Goal: Navigation & Orientation: Understand site structure

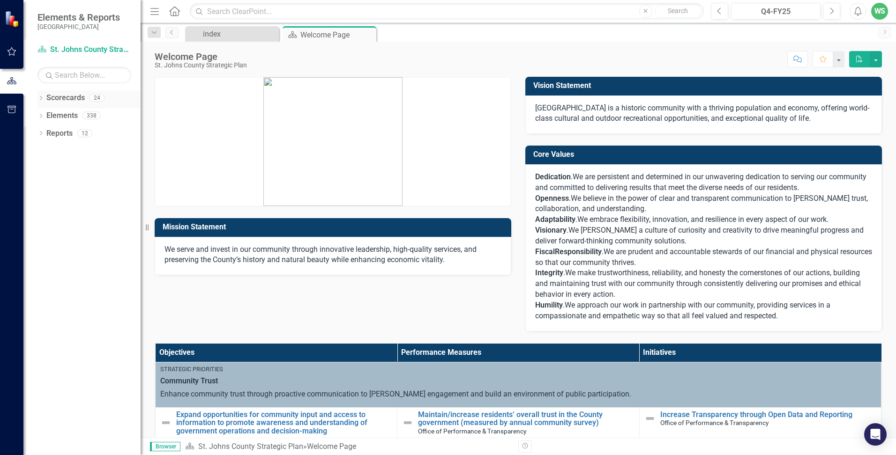
click at [41, 100] on icon "Dropdown" at bounding box center [40, 99] width 7 height 5
click at [47, 113] on icon "Dropdown" at bounding box center [45, 115] width 7 height 6
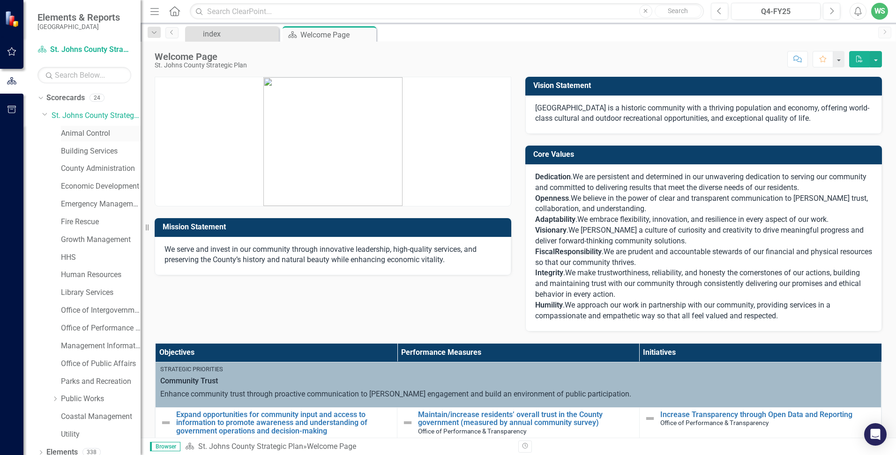
click at [67, 134] on link "Animal Control" at bounding box center [101, 133] width 80 height 11
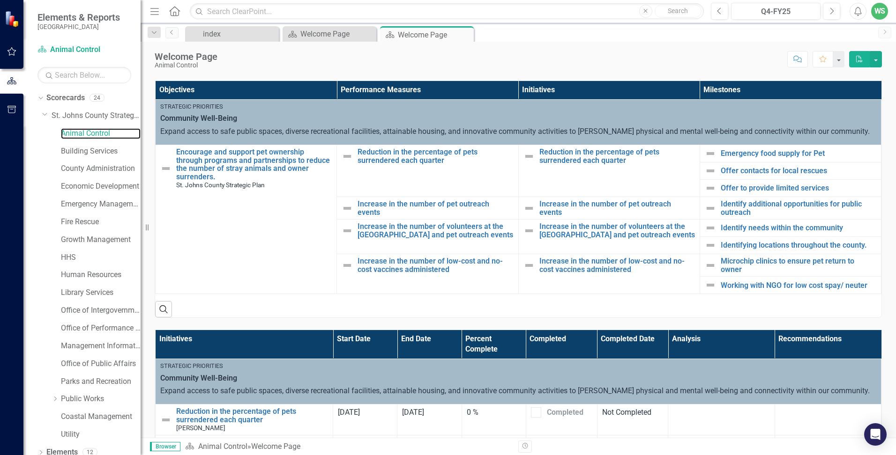
scroll to position [218, 0]
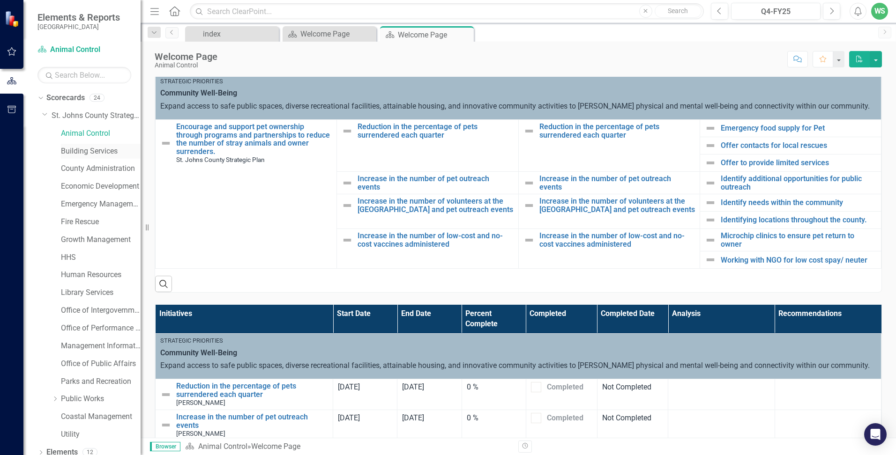
click at [96, 148] on link "Building Services" at bounding box center [101, 151] width 80 height 11
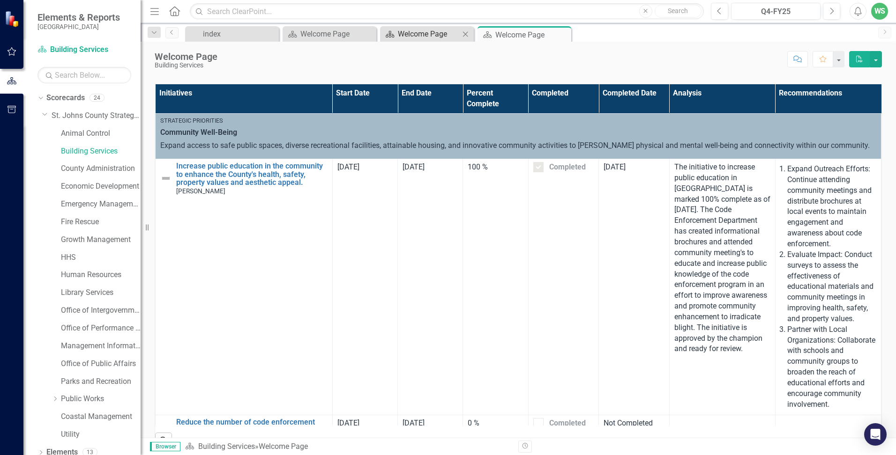
click at [419, 31] on div "Welcome Page" at bounding box center [429, 34] width 62 height 12
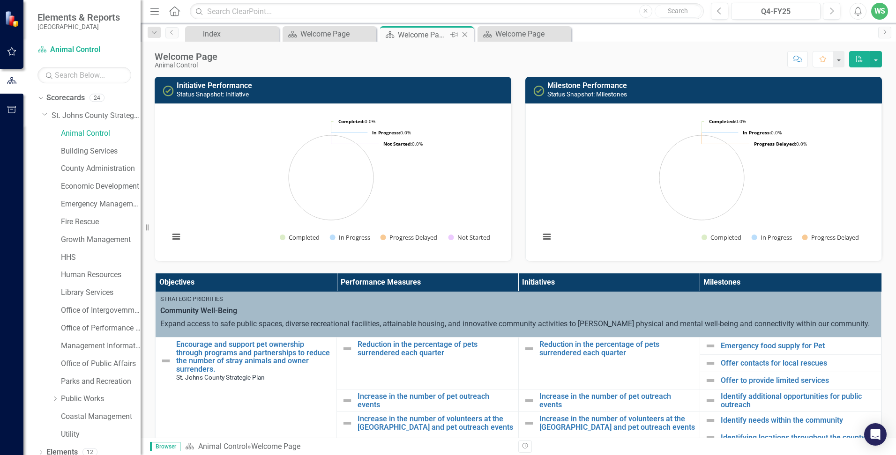
click at [464, 34] on icon at bounding box center [464, 34] width 5 height 5
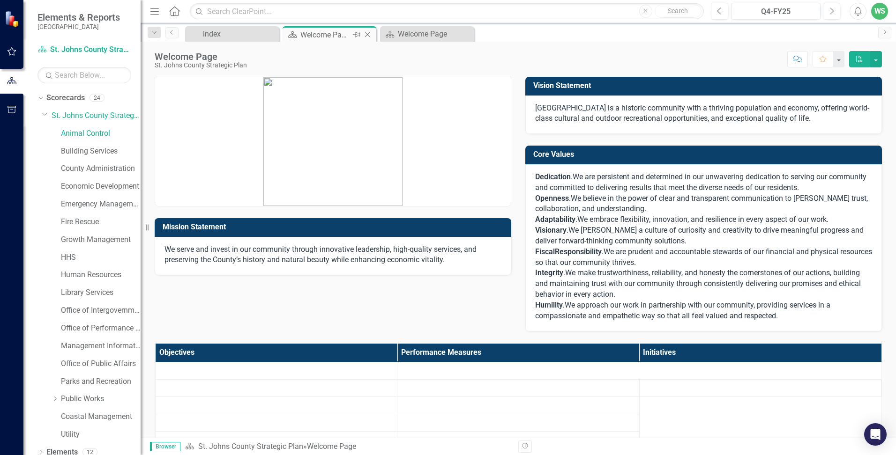
click at [333, 37] on div "Welcome Page" at bounding box center [325, 35] width 50 height 12
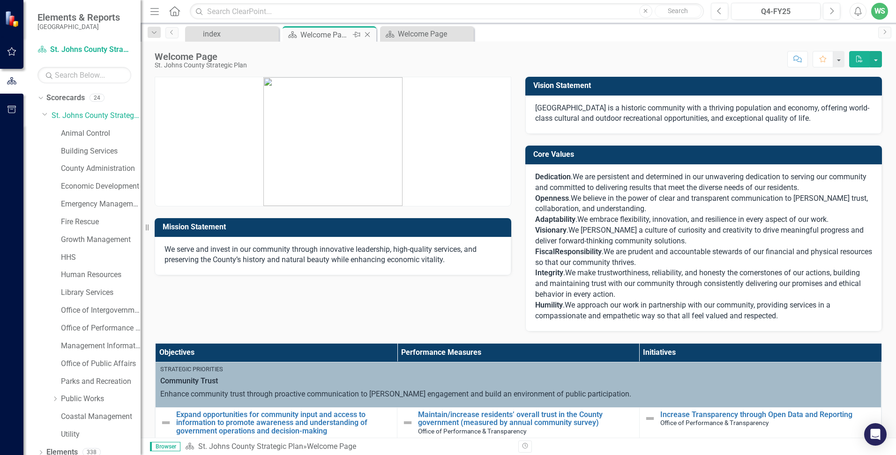
click at [365, 36] on icon "Close" at bounding box center [367, 34] width 9 height 7
click at [67, 219] on link "Fire Rescue" at bounding box center [101, 222] width 80 height 11
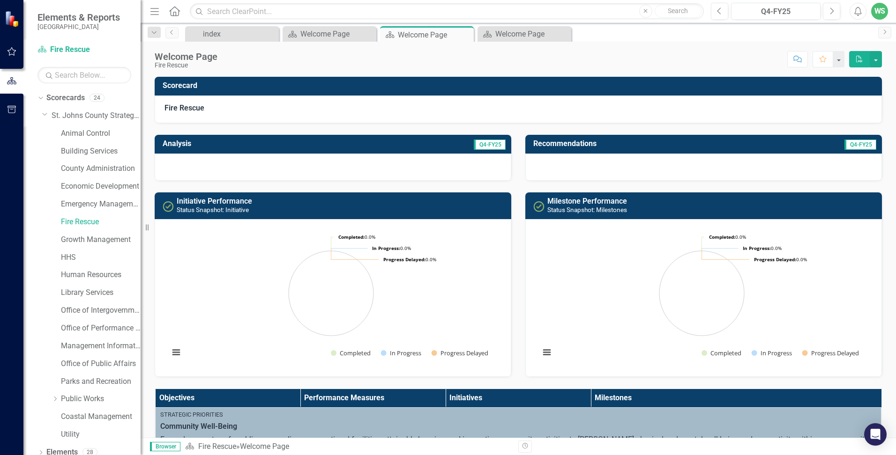
click at [483, 141] on span "Q4-FY25" at bounding box center [490, 145] width 32 height 10
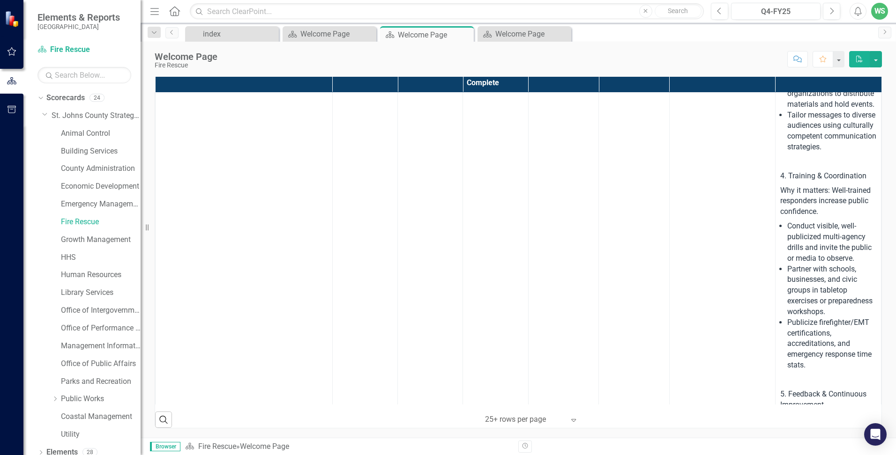
scroll to position [4171, 0]
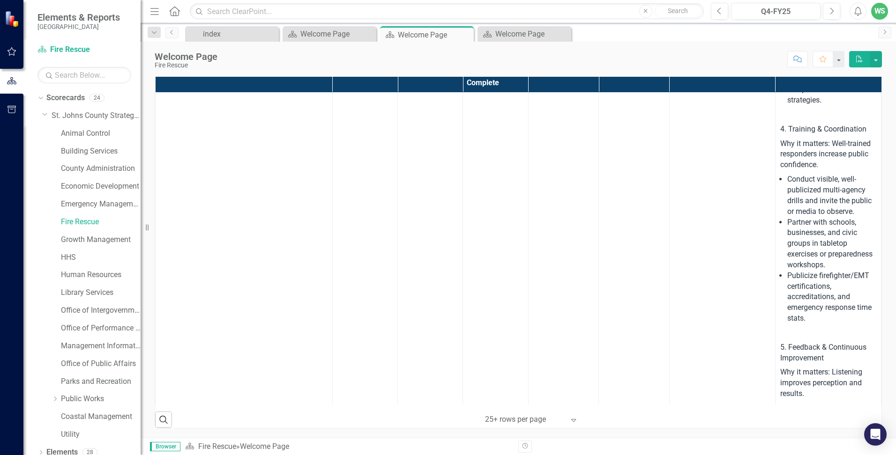
click at [493, 418] on div at bounding box center [525, 420] width 80 height 13
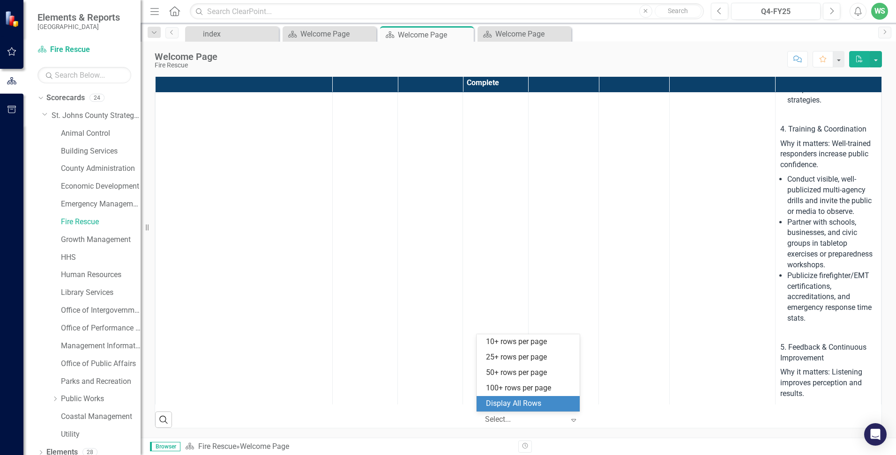
click at [493, 407] on div "Display All Rows" at bounding box center [530, 404] width 88 height 11
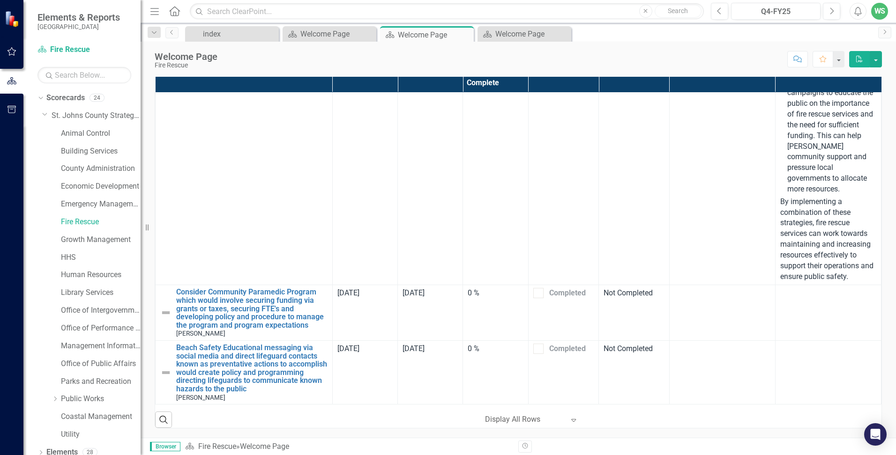
scroll to position [9849, 0]
click at [89, 272] on link "Human Resources" at bounding box center [101, 275] width 80 height 11
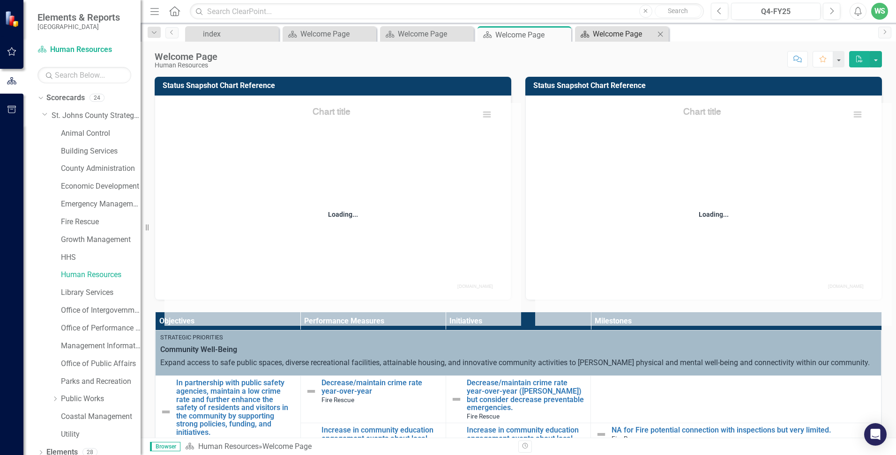
click at [633, 32] on div "Welcome Page" at bounding box center [624, 34] width 62 height 12
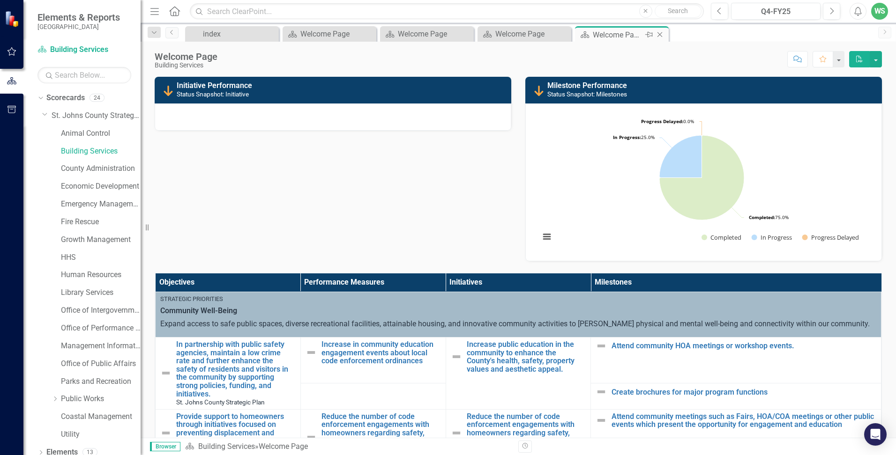
click at [656, 35] on icon "Close" at bounding box center [659, 34] width 9 height 7
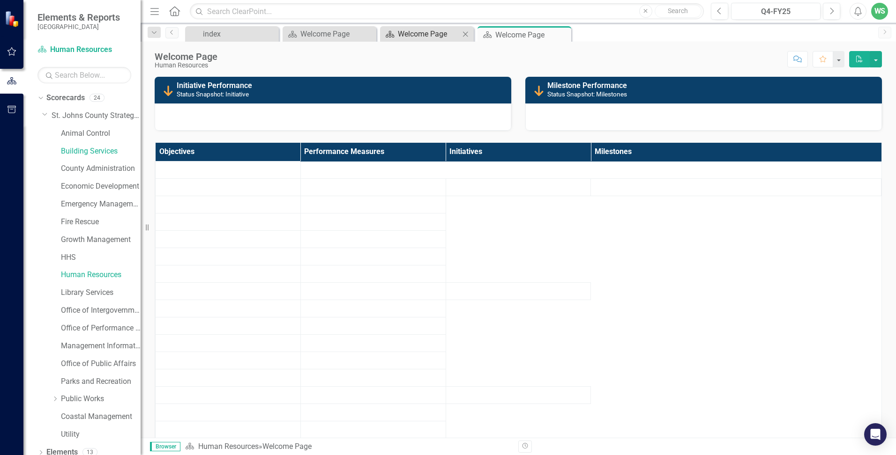
click at [439, 34] on div "Welcome Page" at bounding box center [429, 34] width 62 height 12
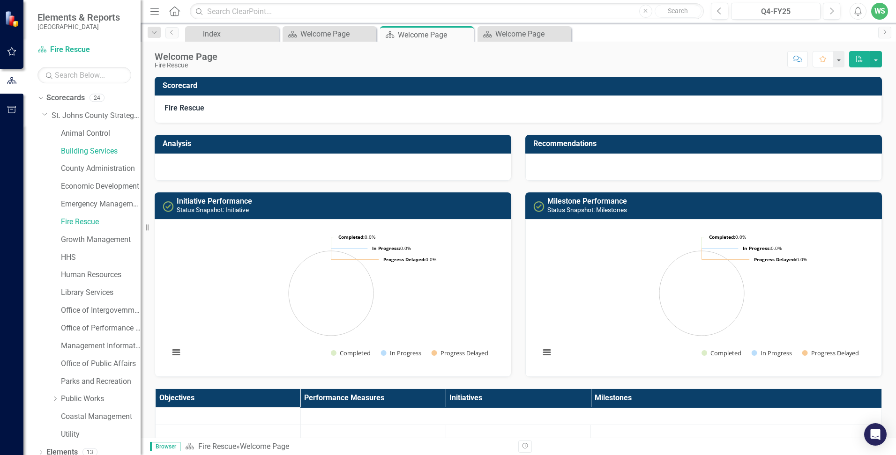
click at [0, 0] on icon "Close" at bounding box center [0, 0] width 0 height 0
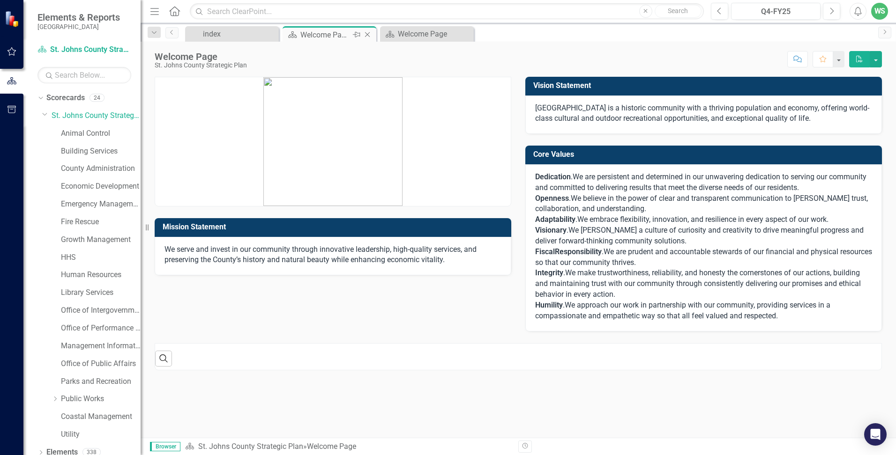
click at [367, 37] on icon "Close" at bounding box center [367, 34] width 9 height 7
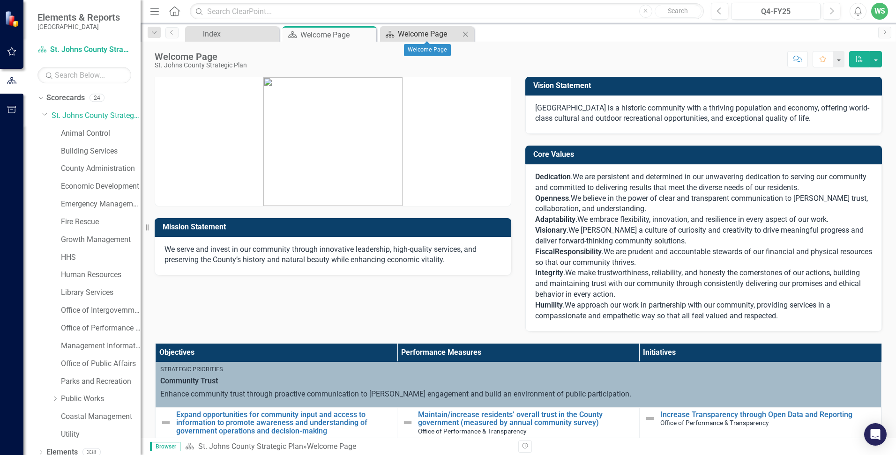
click at [404, 30] on div "Welcome Page" at bounding box center [429, 34] width 62 height 12
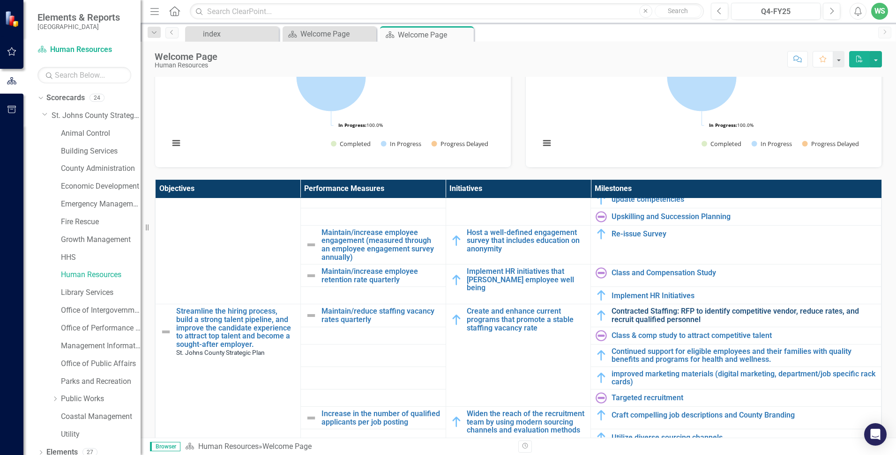
scroll to position [515, 0]
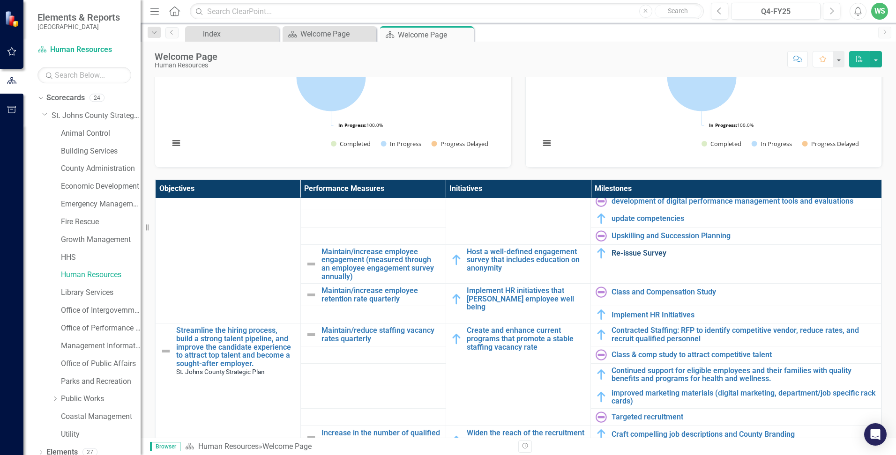
click at [617, 249] on link "Re-issue Survey" at bounding box center [743, 253] width 265 height 8
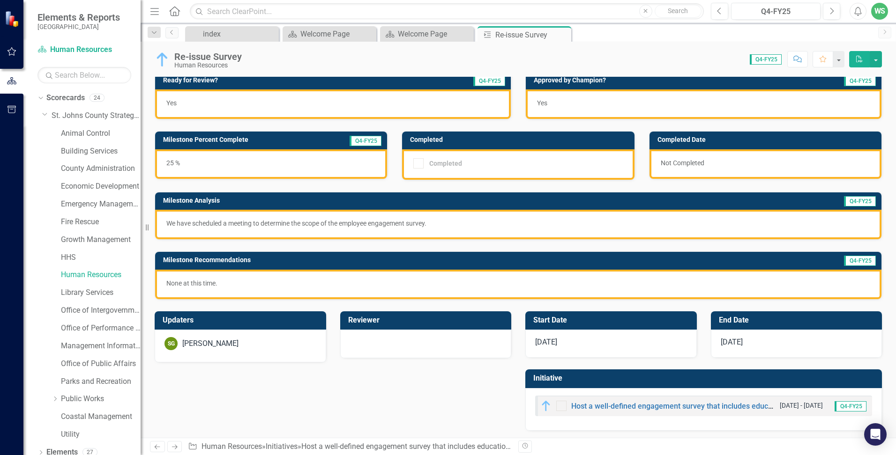
scroll to position [7, 0]
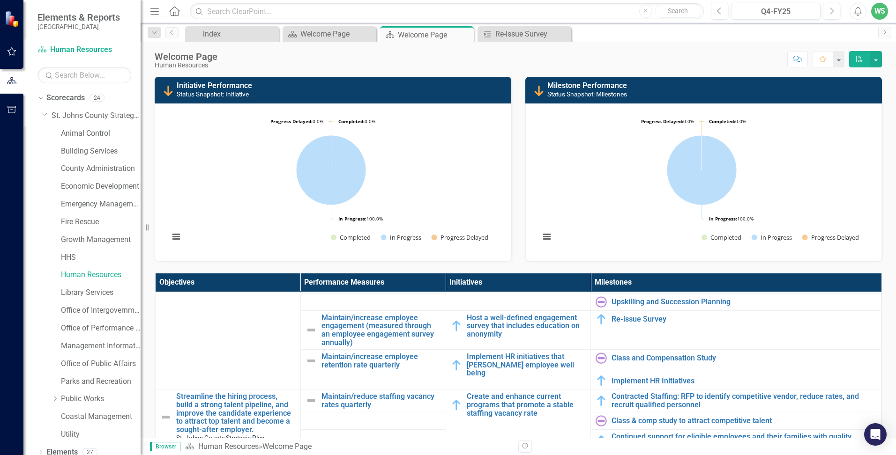
scroll to position [562, 0]
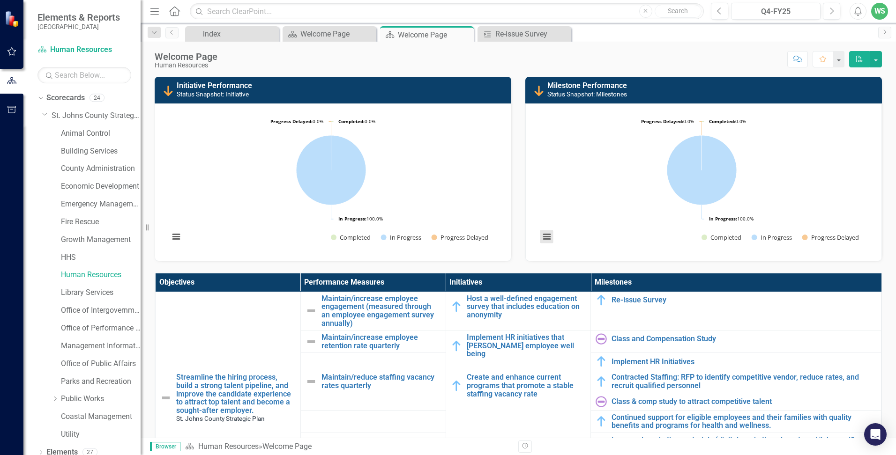
click at [545, 238] on button "View chart menu, Chart" at bounding box center [546, 236] width 13 height 13
click at [545, 238] on div "Download PNG image Download JPEG image Download PDF document Download SVG vecto…" at bounding box center [586, 197] width 118 height 91
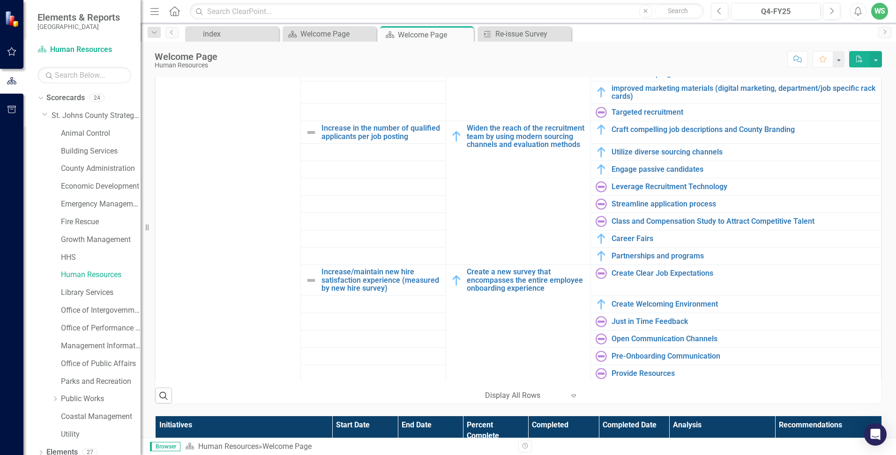
scroll to position [659, 0]
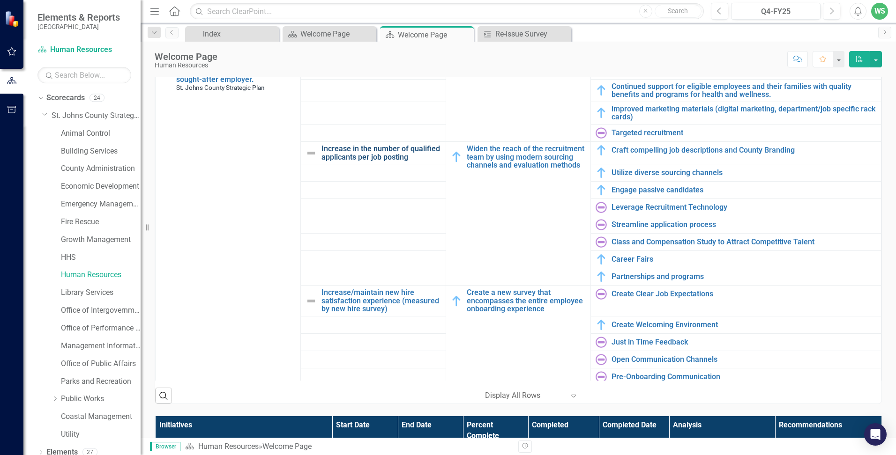
click at [331, 145] on link "Increase in the number of qualified applicants per job posting" at bounding box center [380, 153] width 119 height 16
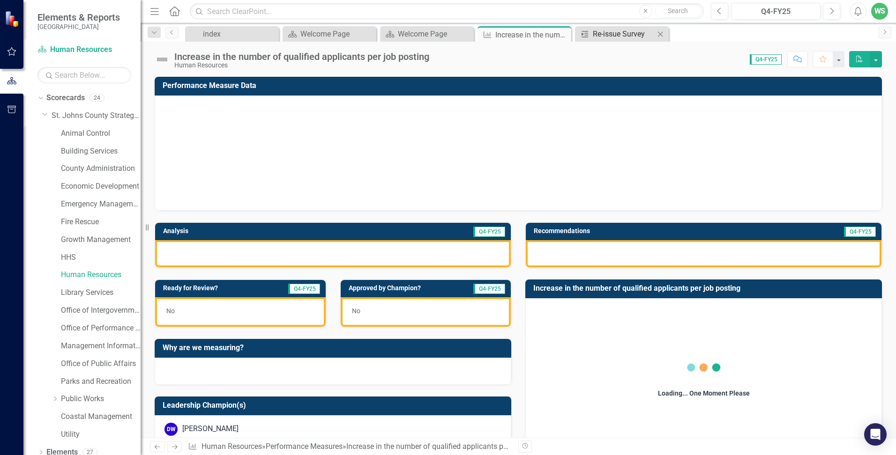
click at [618, 29] on div "Re-issue Survey" at bounding box center [624, 34] width 62 height 12
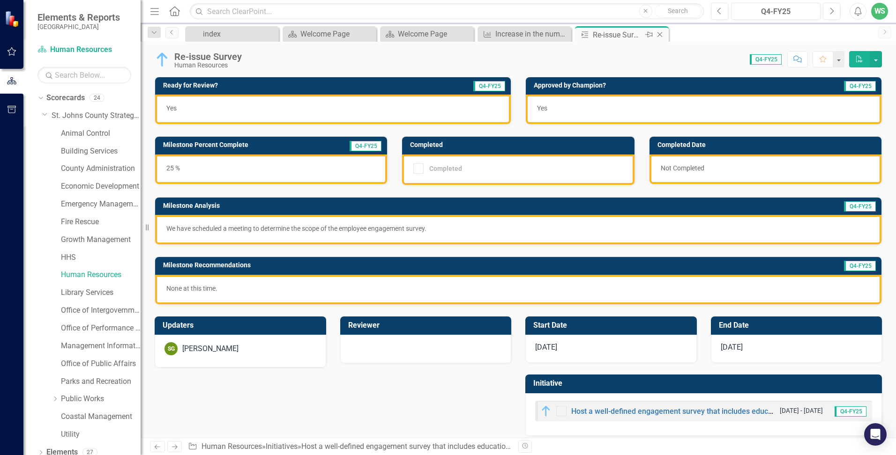
click at [658, 32] on icon "Close" at bounding box center [659, 34] width 9 height 7
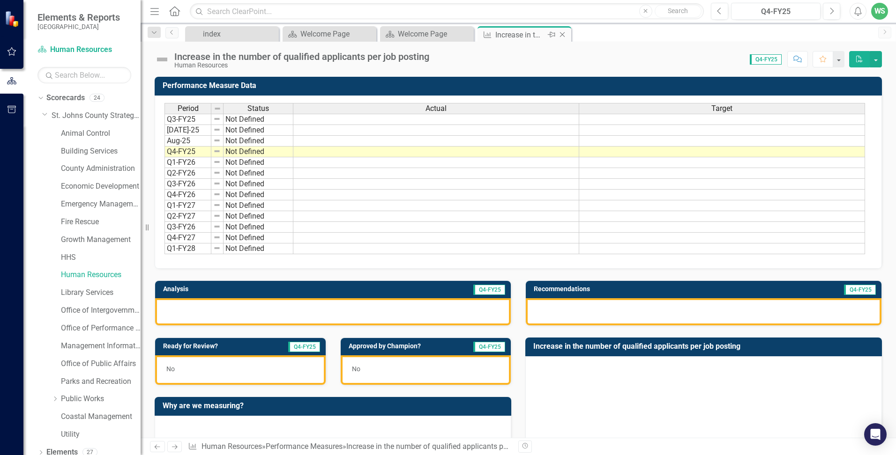
click at [565, 36] on icon "Close" at bounding box center [561, 34] width 9 height 7
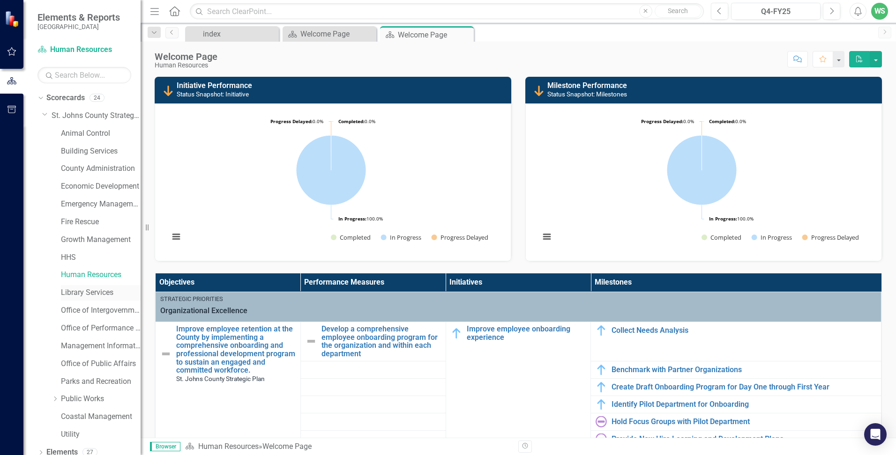
click at [90, 294] on link "Library Services" at bounding box center [101, 293] width 80 height 11
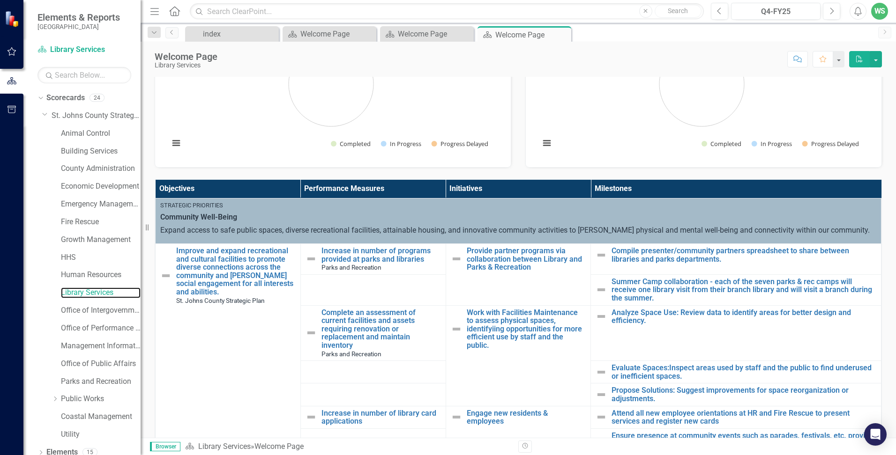
scroll to position [47, 0]
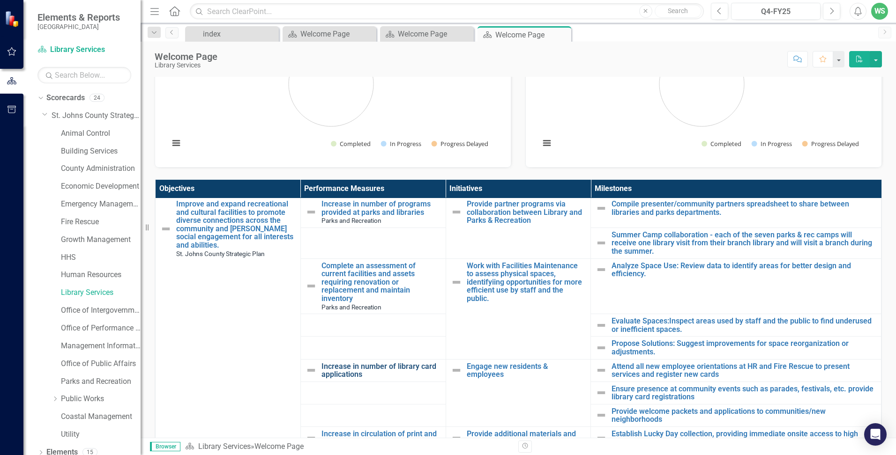
click at [374, 367] on link "Increase in number of library card applications" at bounding box center [380, 371] width 119 height 16
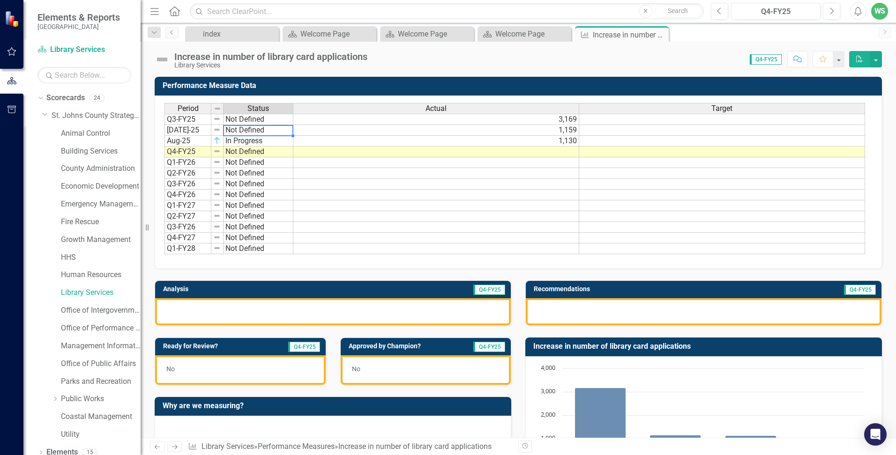
click at [245, 127] on td "Not Defined" at bounding box center [258, 130] width 70 height 11
click at [255, 120] on td "Not Defined" at bounding box center [258, 119] width 70 height 11
type textarea "Not Defined"
click at [375, 141] on td "1,130" at bounding box center [436, 141] width 286 height 11
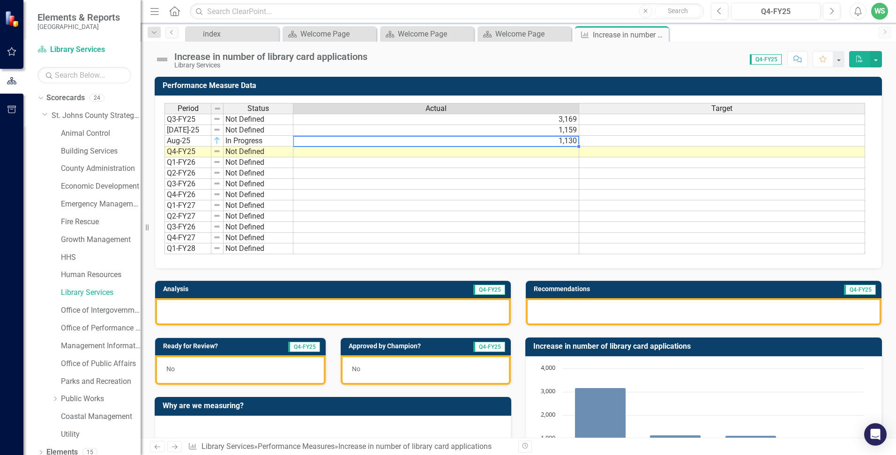
click at [164, 126] on div "Period Status Q3-FY25 Not Defined [DATE]-25 Not Defined Aug-25 In Progress Q4-F…" at bounding box center [164, 178] width 0 height 151
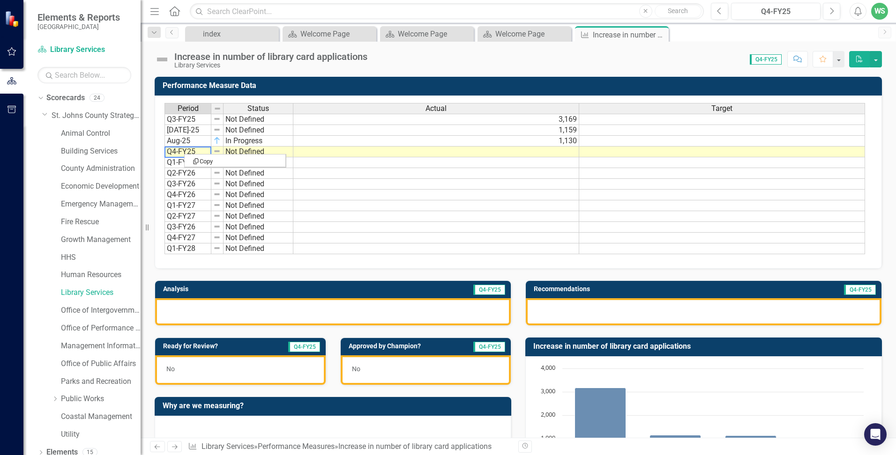
click at [408, 167] on td at bounding box center [436, 162] width 286 height 11
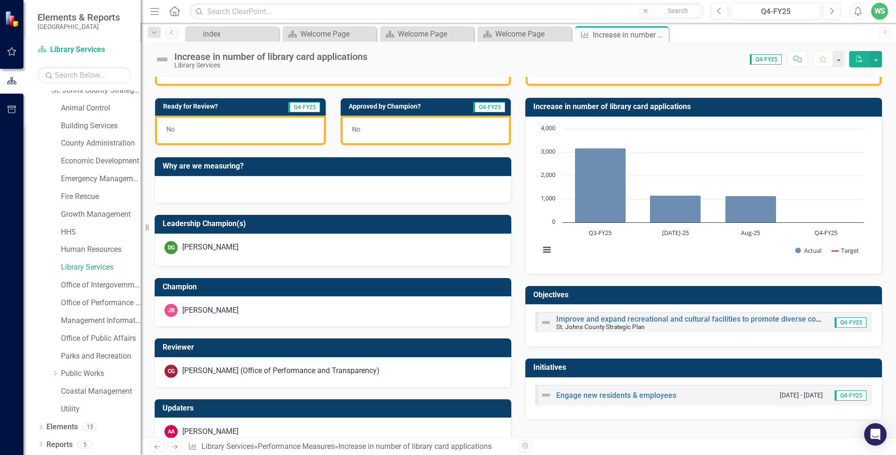
scroll to position [293, 0]
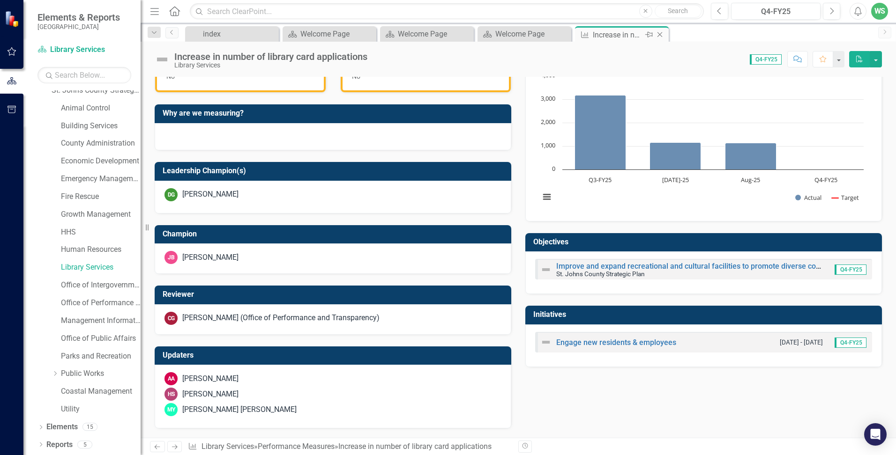
click at [660, 34] on icon "Close" at bounding box center [659, 34] width 9 height 7
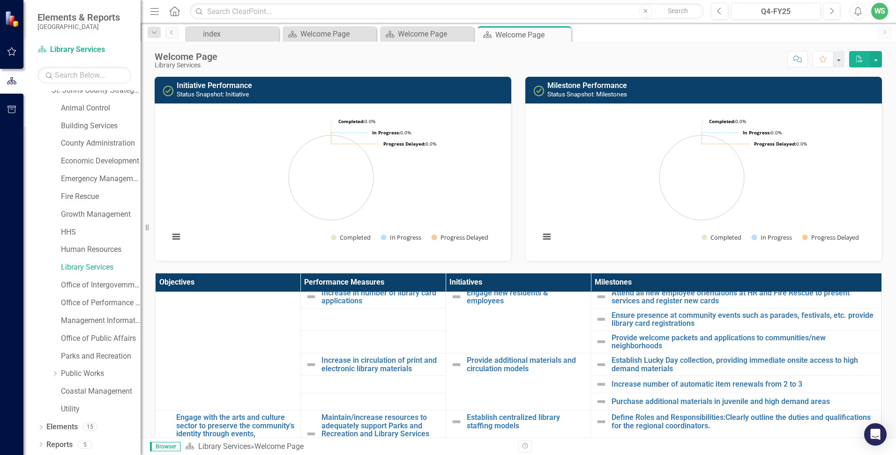
scroll to position [234, 0]
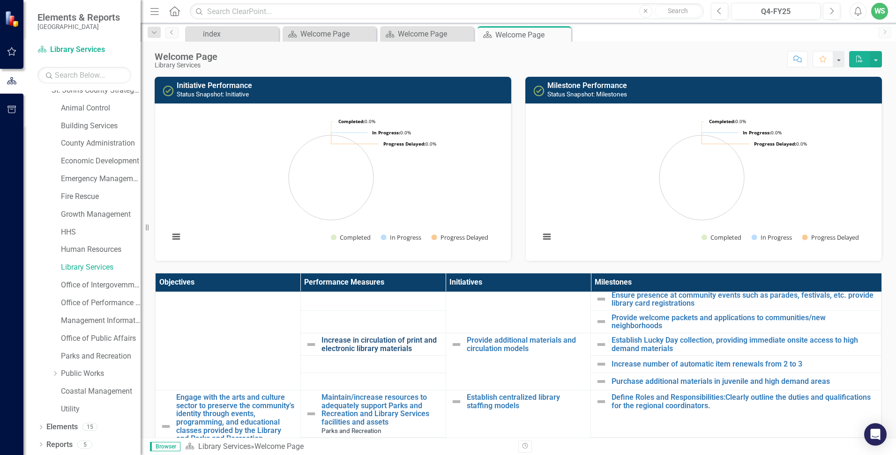
click at [368, 340] on link "Increase in circulation of print and electronic library materials" at bounding box center [380, 344] width 119 height 16
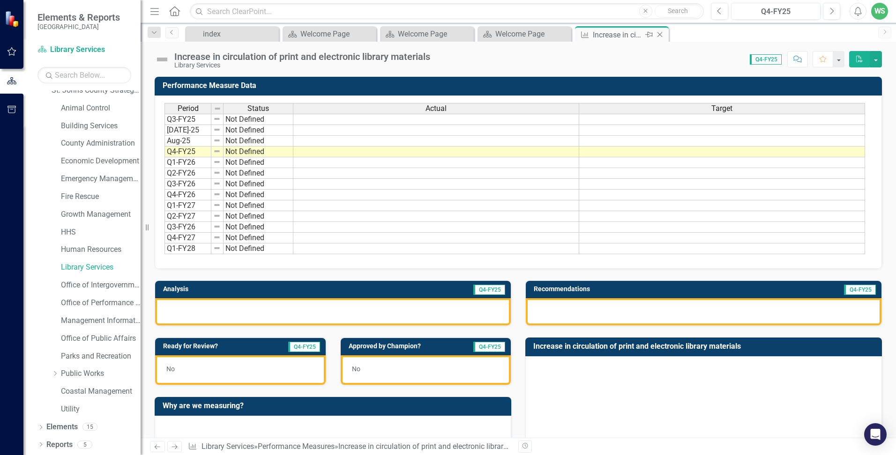
click at [661, 35] on icon "Close" at bounding box center [659, 34] width 9 height 7
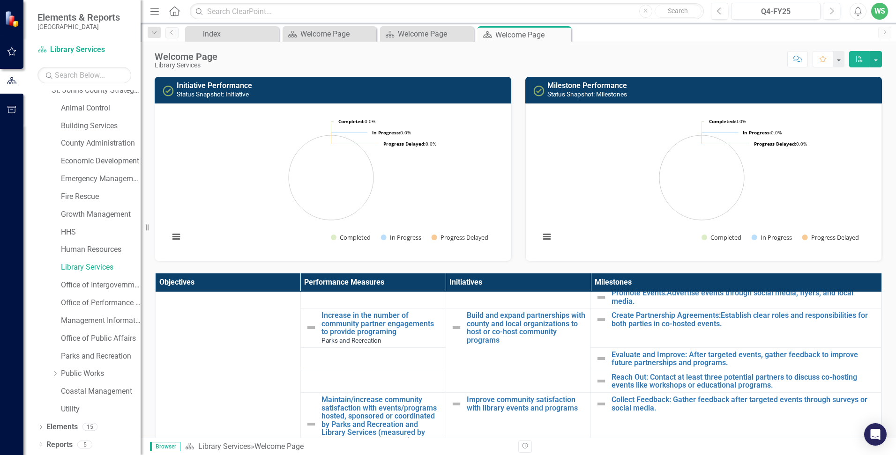
scroll to position [562, 0]
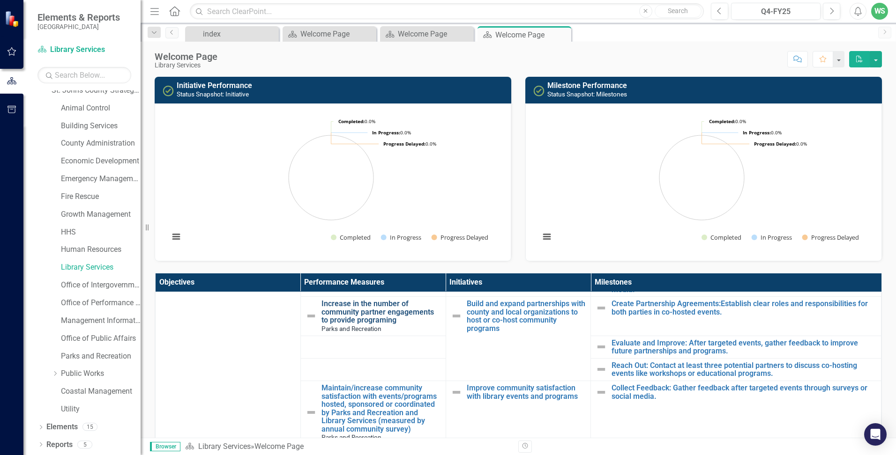
click at [366, 313] on link "Increase in the number of community partner engagements to provide programing" at bounding box center [380, 312] width 119 height 25
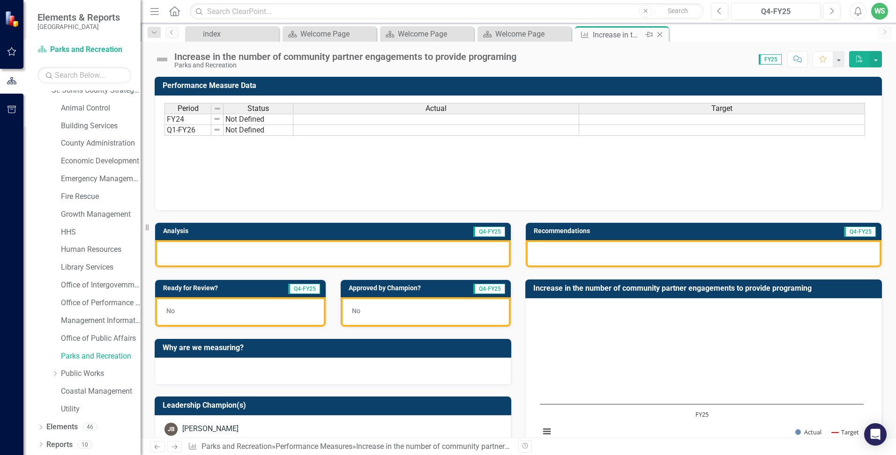
click at [659, 35] on icon "Close" at bounding box center [659, 34] width 9 height 7
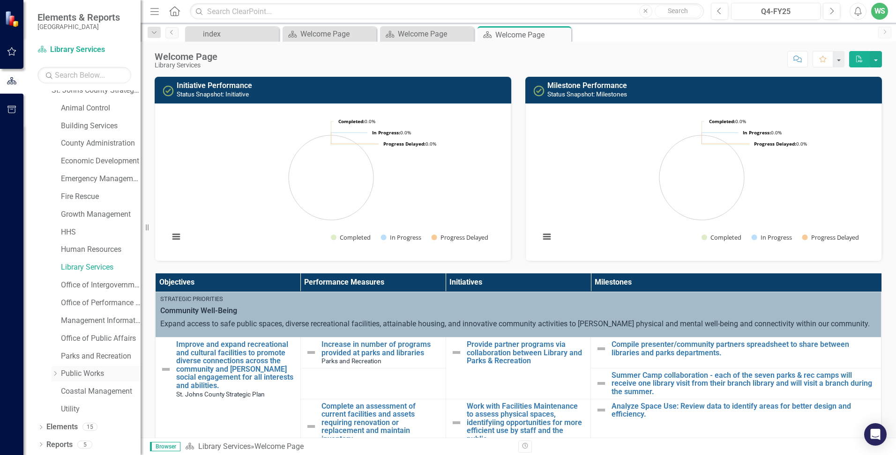
click at [53, 373] on icon "Dropdown" at bounding box center [55, 374] width 7 height 6
click at [82, 386] on div "Engineering" at bounding box center [105, 391] width 70 height 15
click at [96, 391] on link "Engineering" at bounding box center [105, 391] width 70 height 11
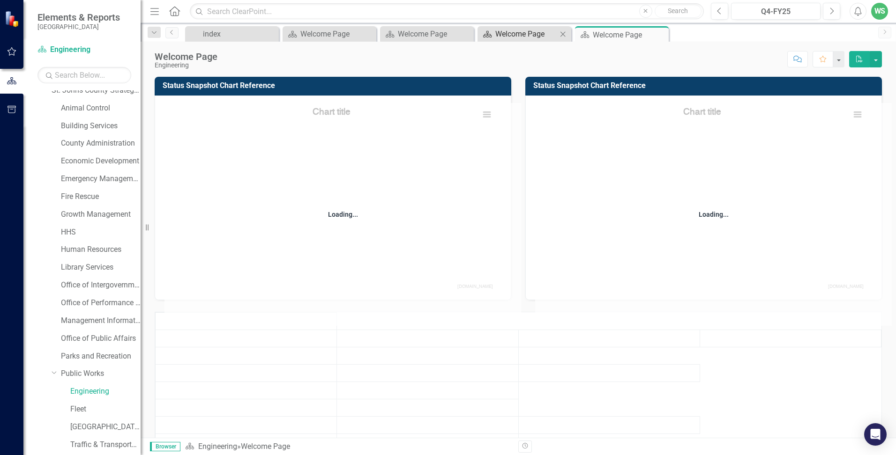
click at [532, 32] on div "Welcome Page" at bounding box center [526, 34] width 62 height 12
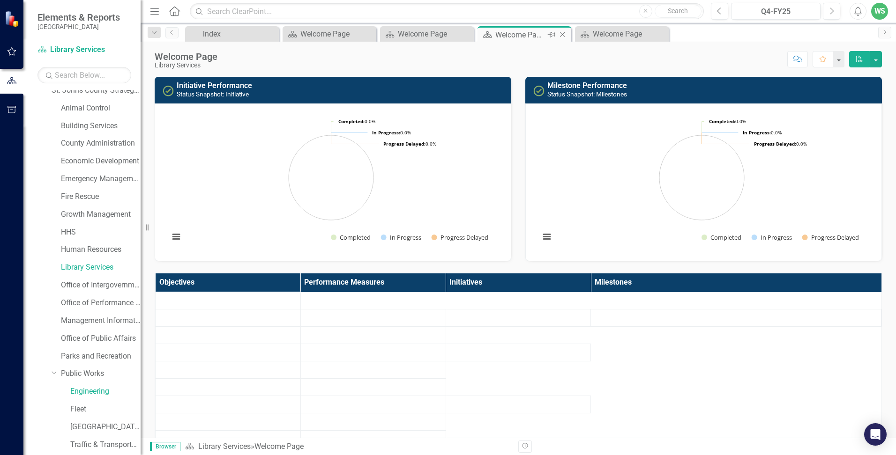
click at [561, 33] on icon at bounding box center [562, 34] width 5 height 5
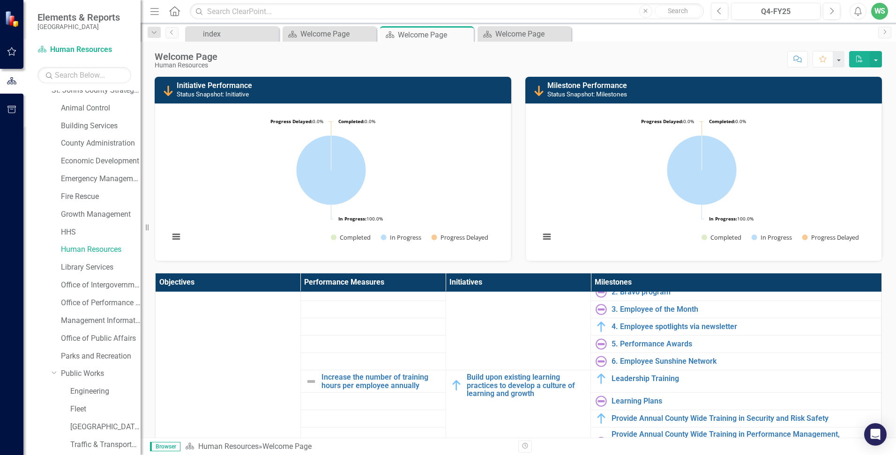
scroll to position [234, 0]
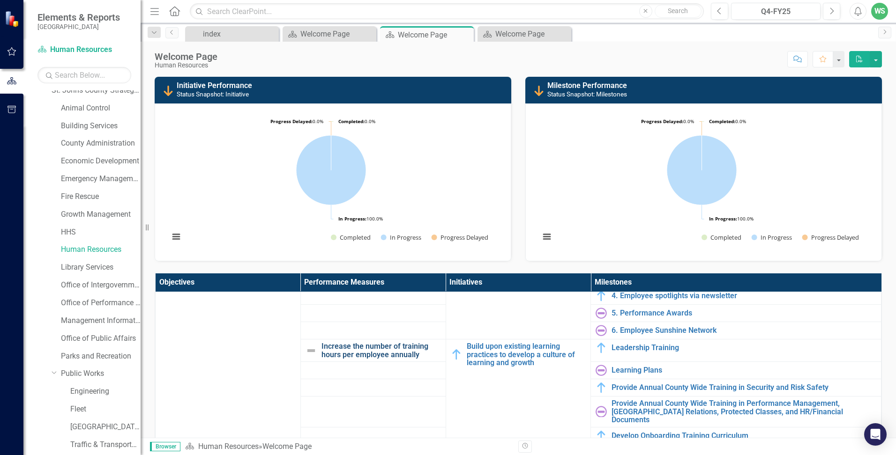
click at [386, 353] on link "Increase the number of training hours per employee annually" at bounding box center [380, 350] width 119 height 16
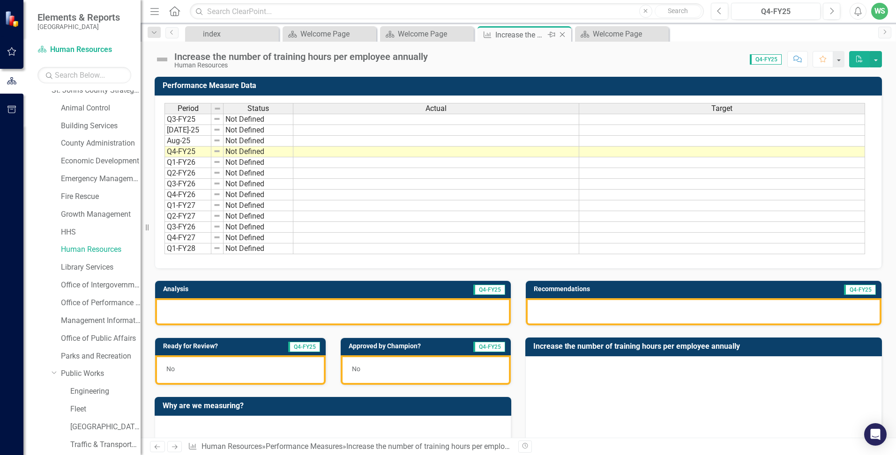
click at [560, 34] on icon "Close" at bounding box center [561, 34] width 9 height 7
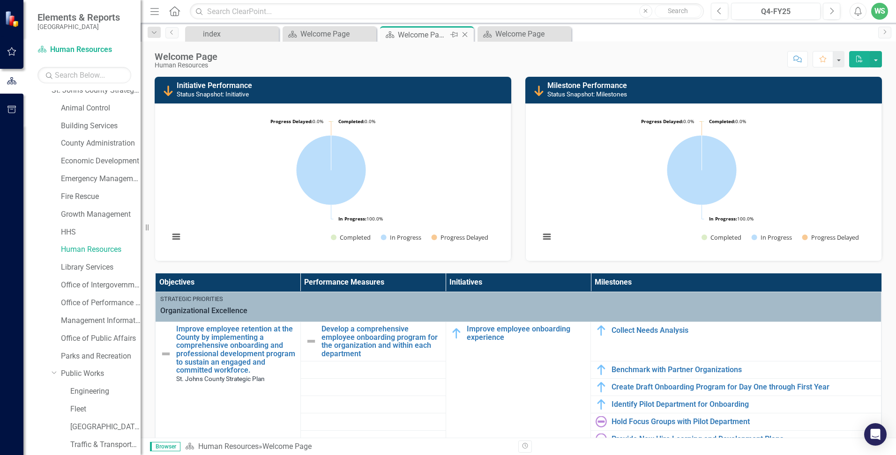
click at [468, 35] on icon "Close" at bounding box center [464, 34] width 9 height 7
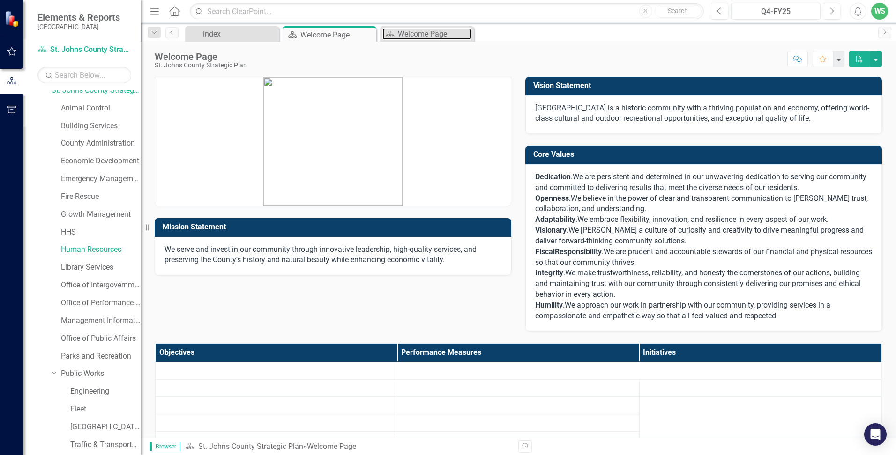
click at [435, 34] on div "Welcome Page" at bounding box center [435, 34] width 74 height 12
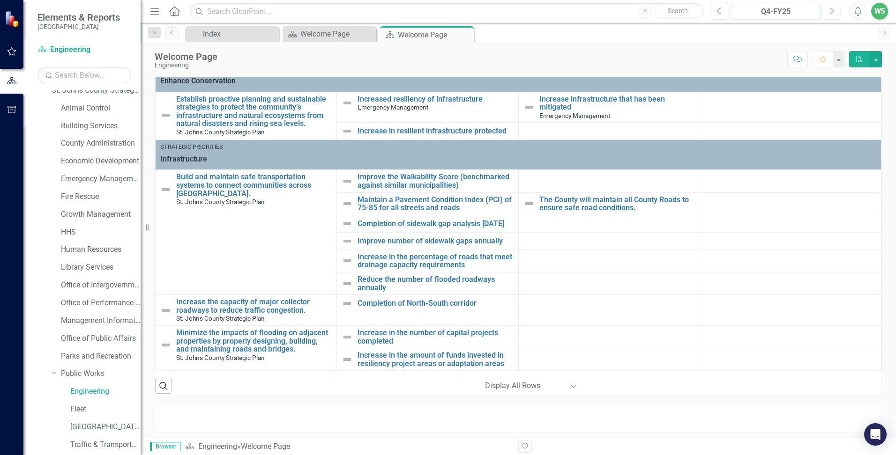
scroll to position [249, 0]
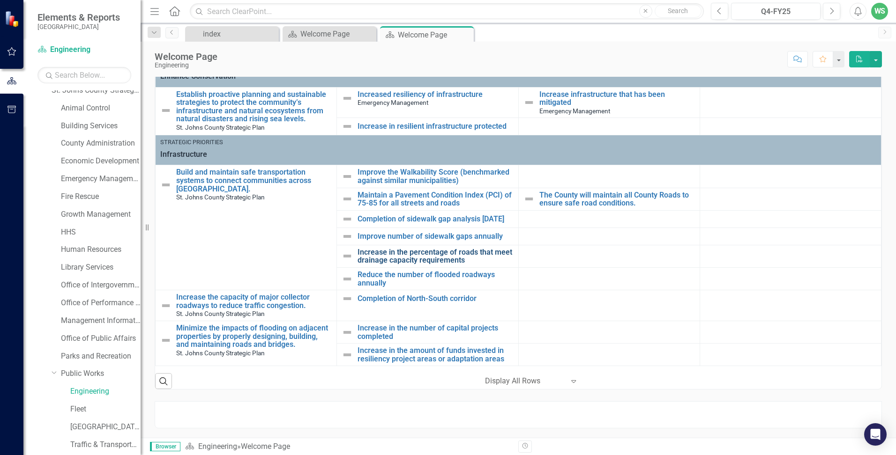
click at [366, 255] on link "Increase in the percentage of roads that meet drainage capacity requirements" at bounding box center [435, 256] width 156 height 16
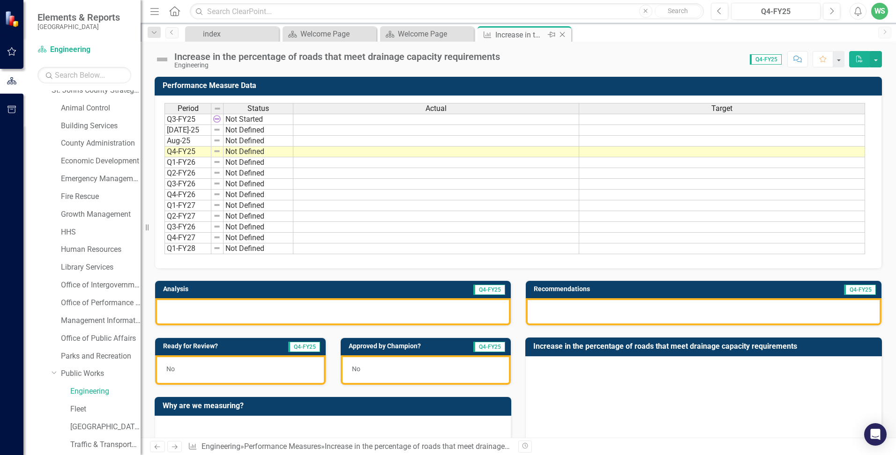
click at [564, 33] on icon at bounding box center [562, 34] width 5 height 5
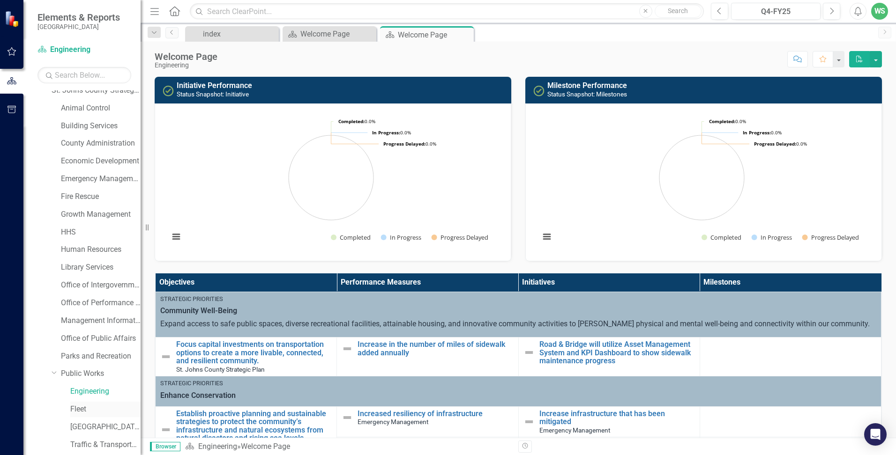
click at [84, 409] on link "Fleet" at bounding box center [105, 409] width 70 height 11
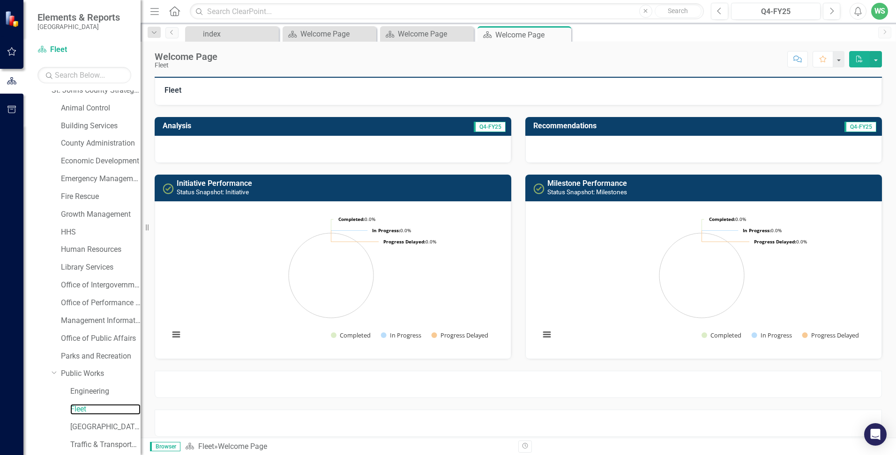
scroll to position [26, 0]
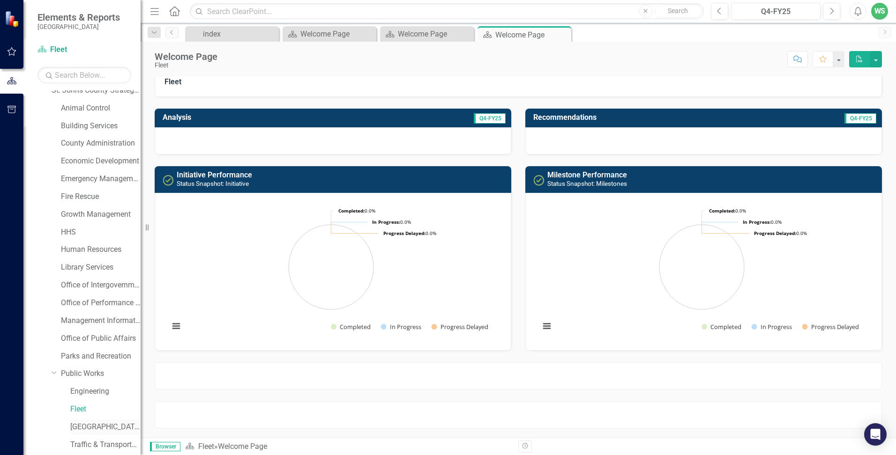
click at [87, 429] on link "[GEOGRAPHIC_DATA]" at bounding box center [105, 427] width 70 height 11
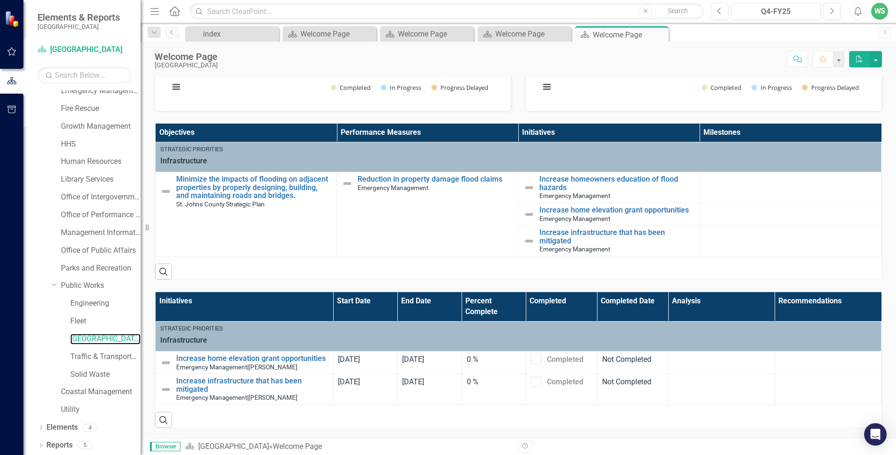
scroll to position [114, 0]
click at [92, 359] on link "Traffic & Transportation" at bounding box center [105, 356] width 70 height 11
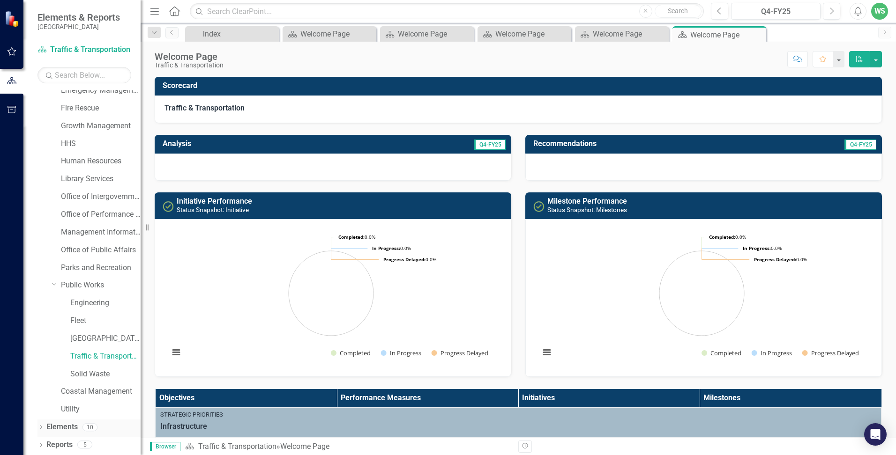
click at [39, 431] on icon "Dropdown" at bounding box center [40, 428] width 7 height 5
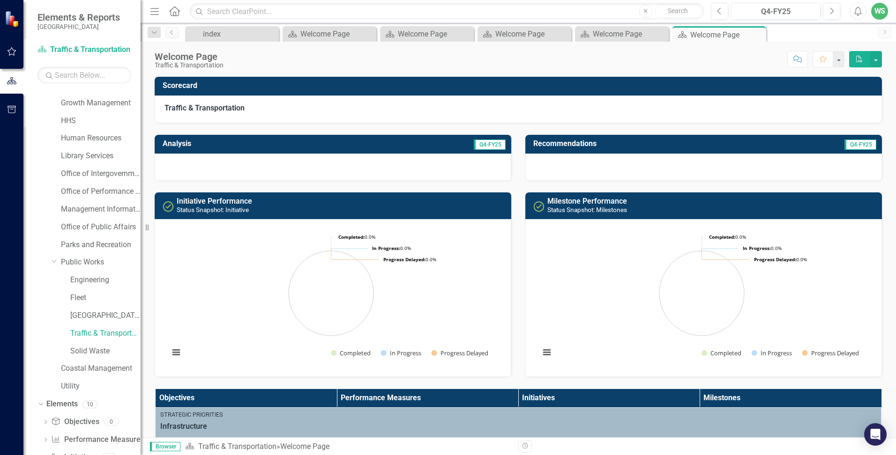
scroll to position [167, 0]
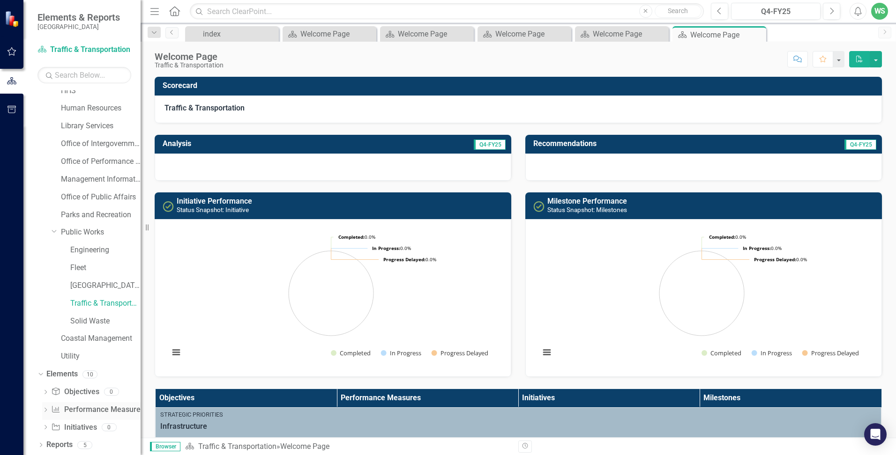
click at [65, 409] on link "Performance Measure Performance Measures" at bounding box center [97, 410] width 93 height 11
click at [46, 410] on icon "Dropdown" at bounding box center [45, 411] width 7 height 5
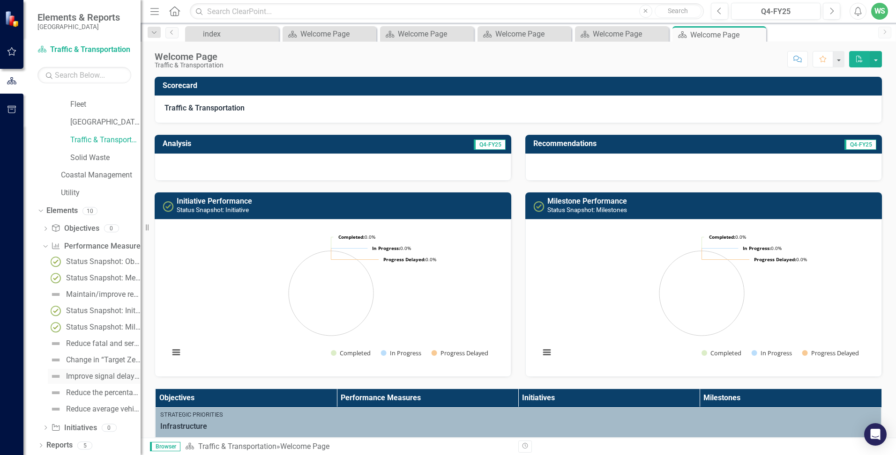
scroll to position [331, 0]
click at [97, 260] on div "Status Snapshot: Objective" at bounding box center [103, 261] width 74 height 8
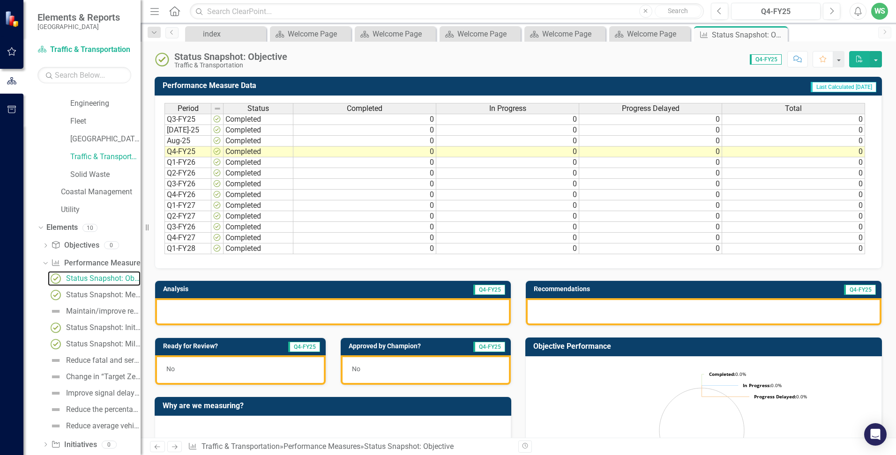
scroll to position [331, 0]
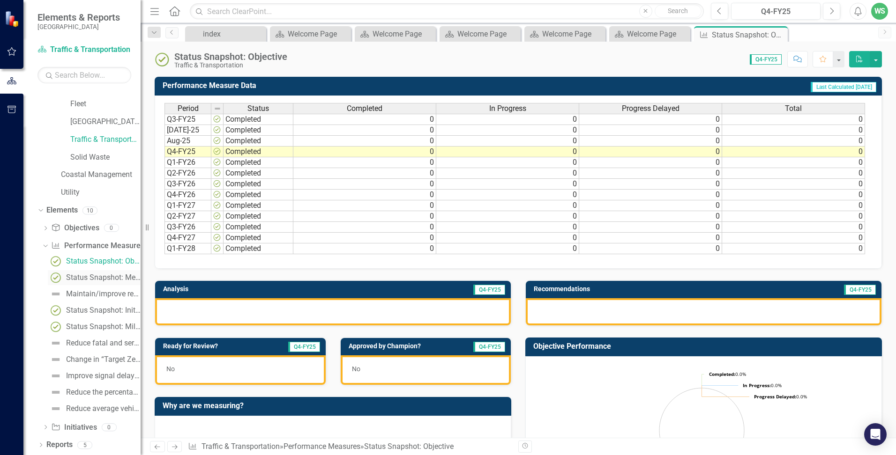
click at [88, 278] on div "Status Snapshot: Measure" at bounding box center [103, 278] width 74 height 8
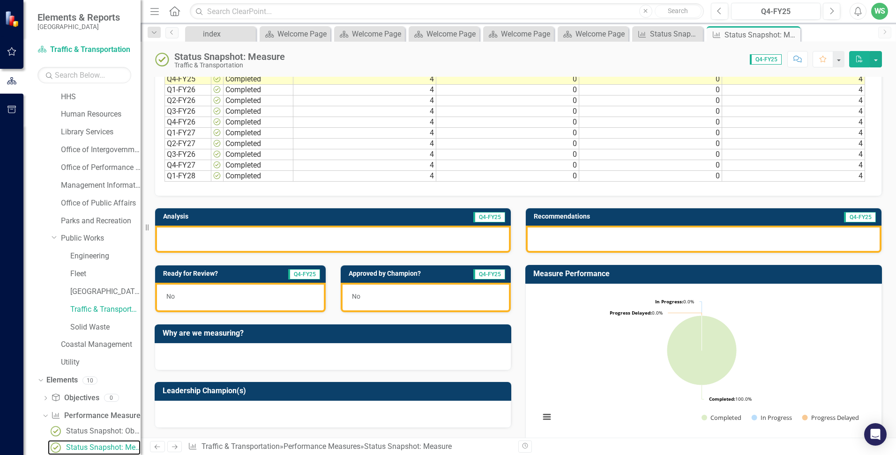
scroll to position [47, 0]
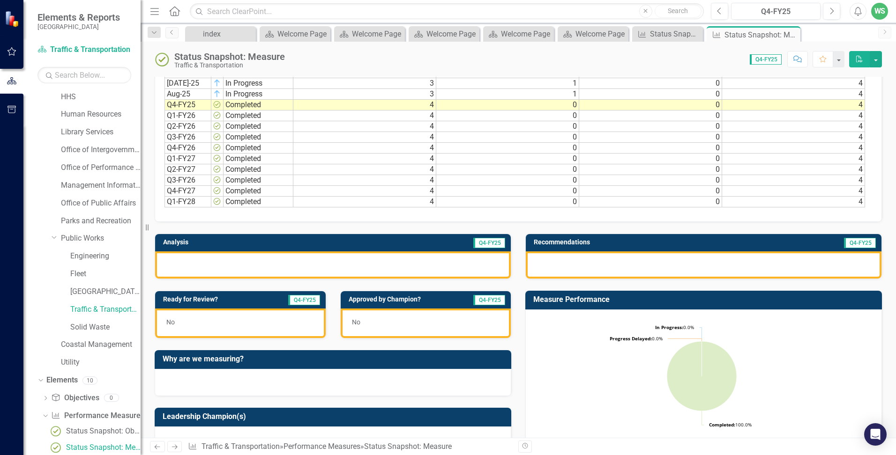
click at [164, 197] on div "Period Status Completed In Progress Progress Delayed Total Q3-FY25 In Progress …" at bounding box center [164, 131] width 0 height 151
click at [478, 201] on td "0" at bounding box center [507, 202] width 143 height 11
click at [498, 188] on td "0" at bounding box center [507, 191] width 143 height 11
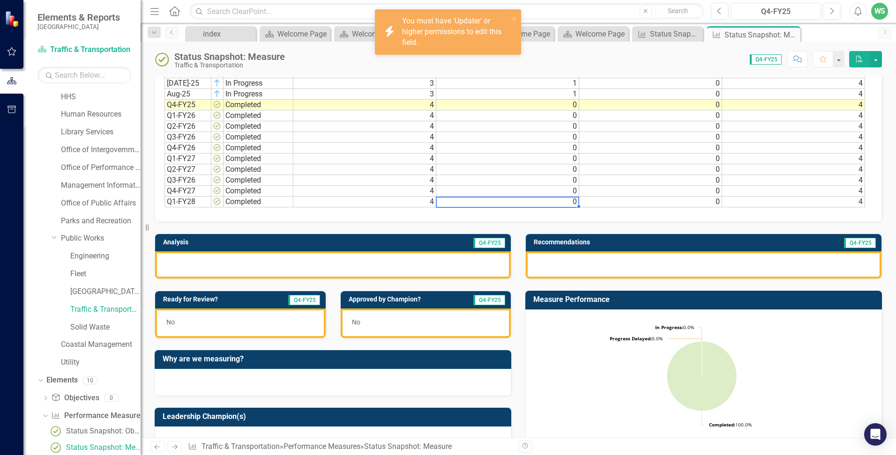
click at [502, 204] on td "0" at bounding box center [507, 202] width 143 height 11
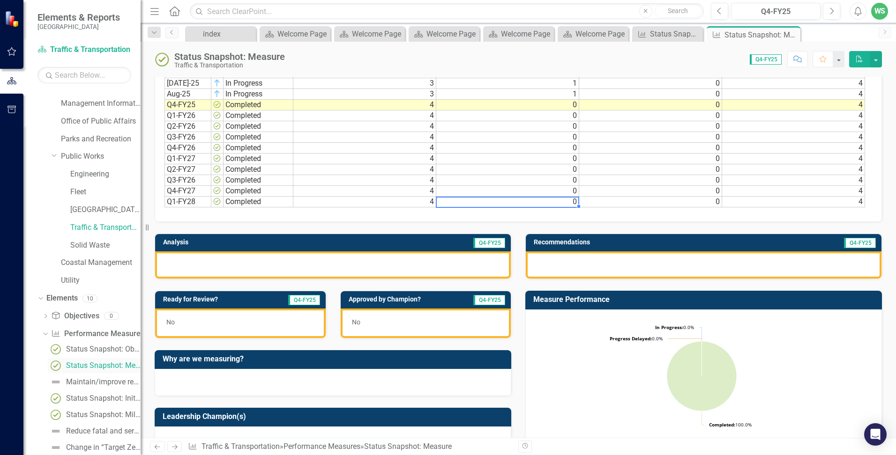
scroll to position [254, 0]
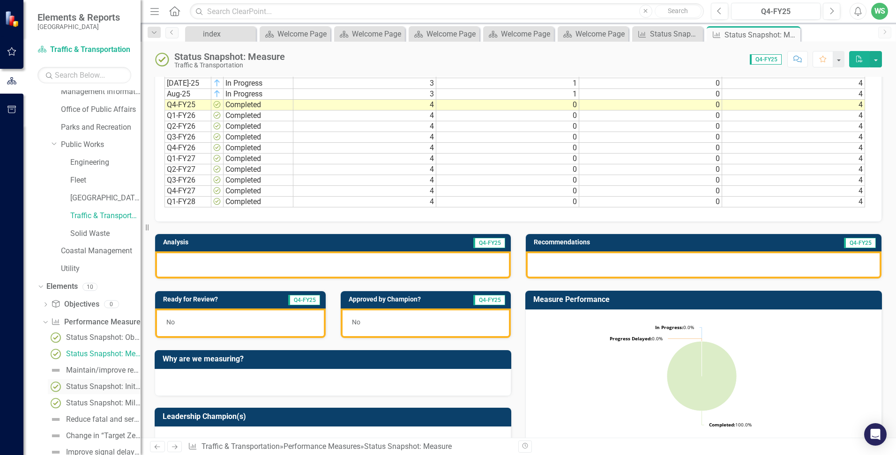
click at [88, 384] on div "Status Snapshot: Initiative" at bounding box center [103, 387] width 74 height 8
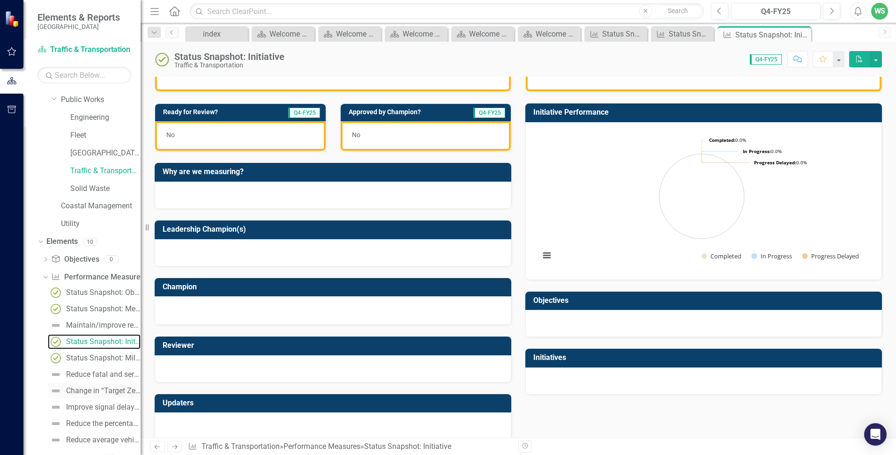
scroll to position [331, 0]
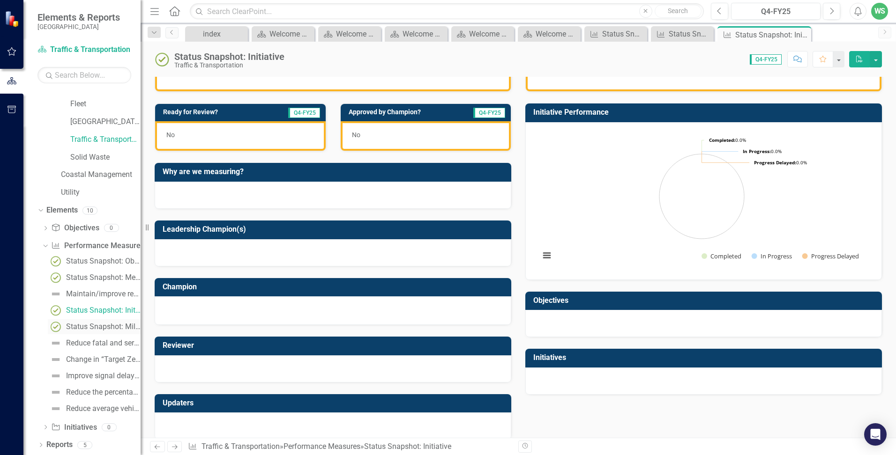
click at [83, 327] on div "Status Snapshot: Milestones" at bounding box center [103, 327] width 74 height 8
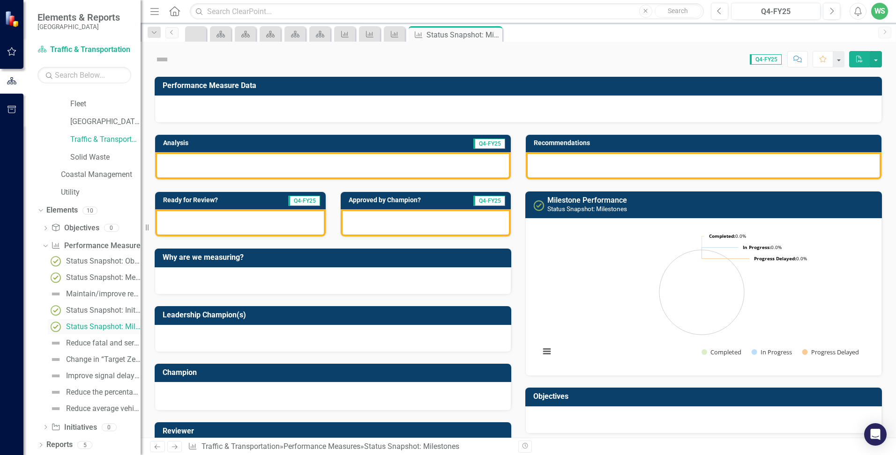
scroll to position [210, 0]
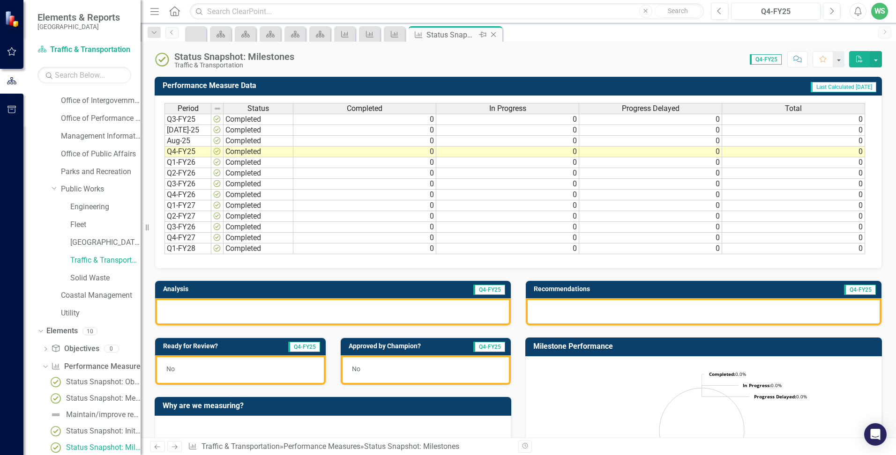
click at [496, 37] on icon "Close" at bounding box center [493, 34] width 9 height 7
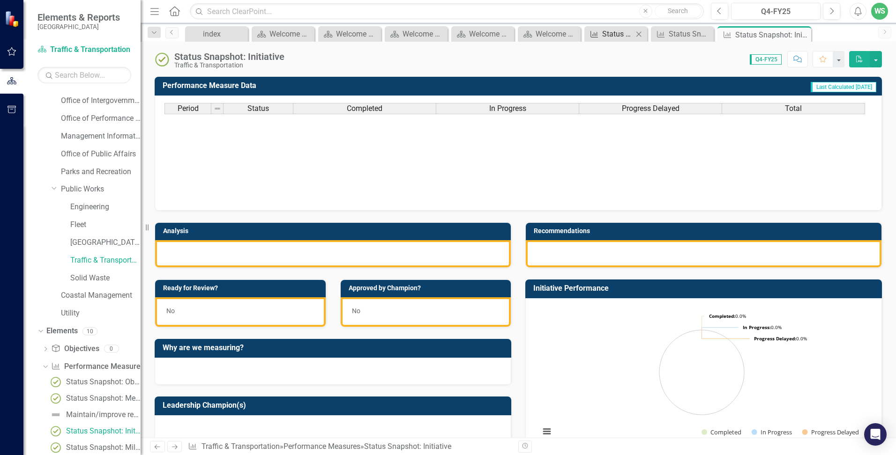
scroll to position [193, 0]
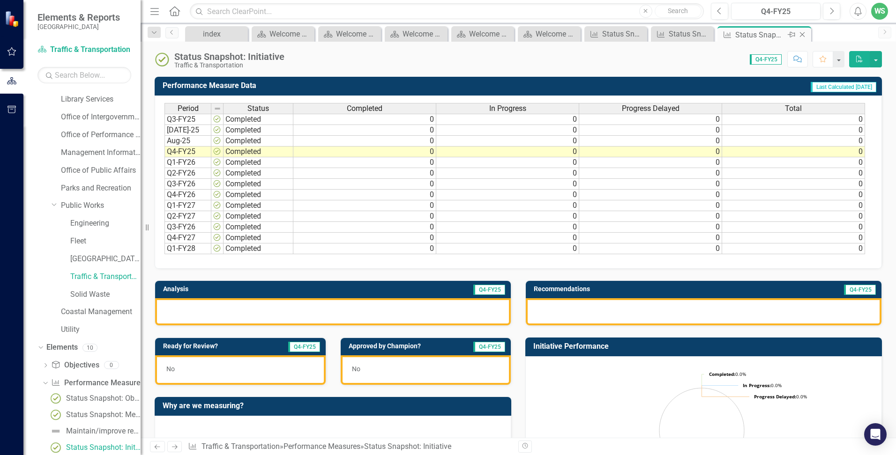
click at [802, 34] on icon at bounding box center [802, 34] width 5 height 5
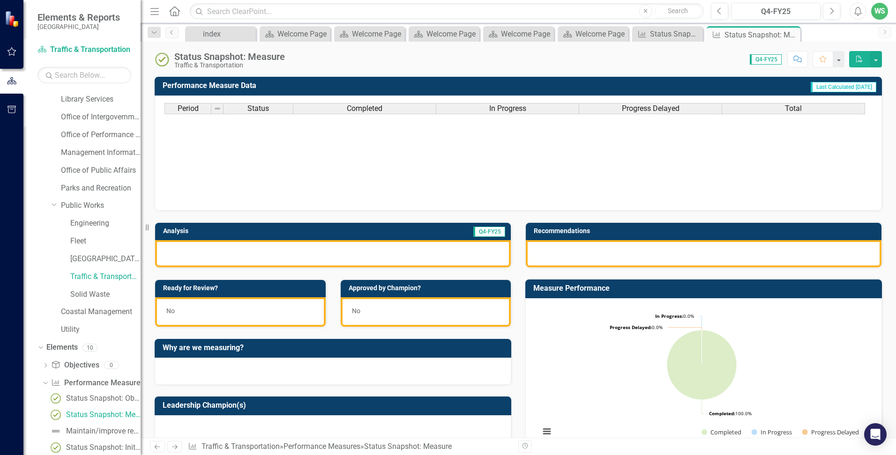
scroll to position [161, 0]
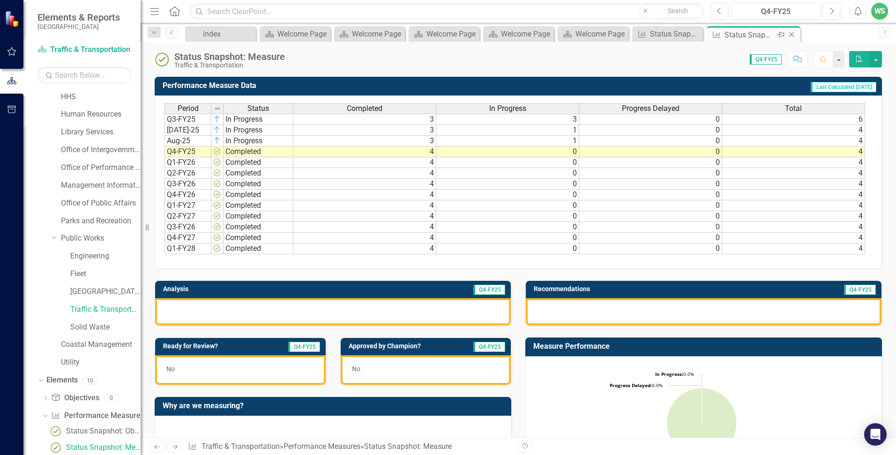
click at [793, 35] on icon "Close" at bounding box center [791, 34] width 9 height 7
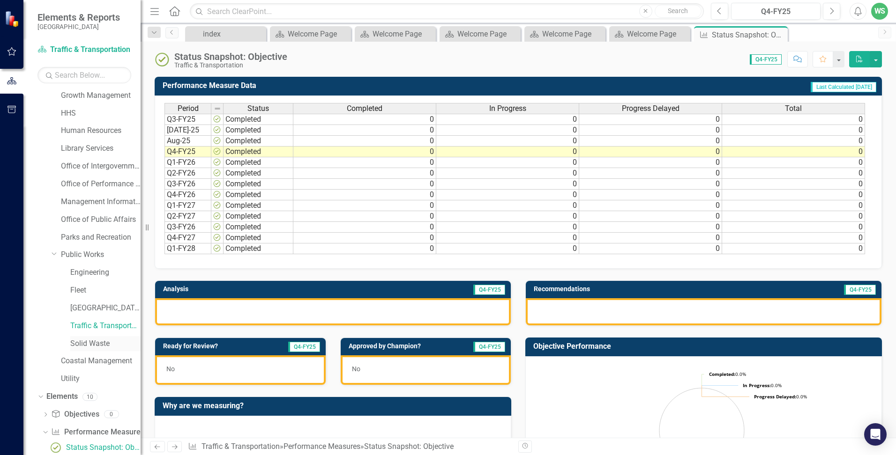
click at [77, 343] on link "Solid Waste" at bounding box center [105, 344] width 70 height 11
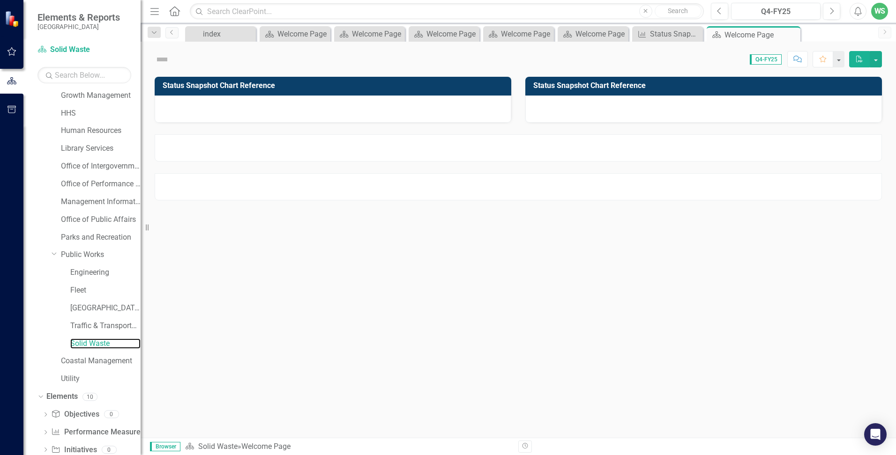
scroll to position [144, 0]
click at [647, 36] on link "Performance Measure Status Snapshot: Objective" at bounding box center [661, 34] width 54 height 12
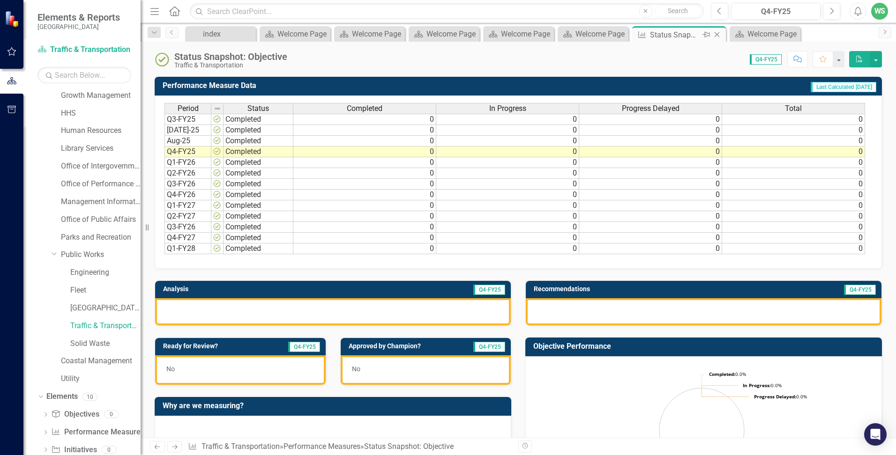
click at [717, 34] on icon "Close" at bounding box center [716, 34] width 9 height 7
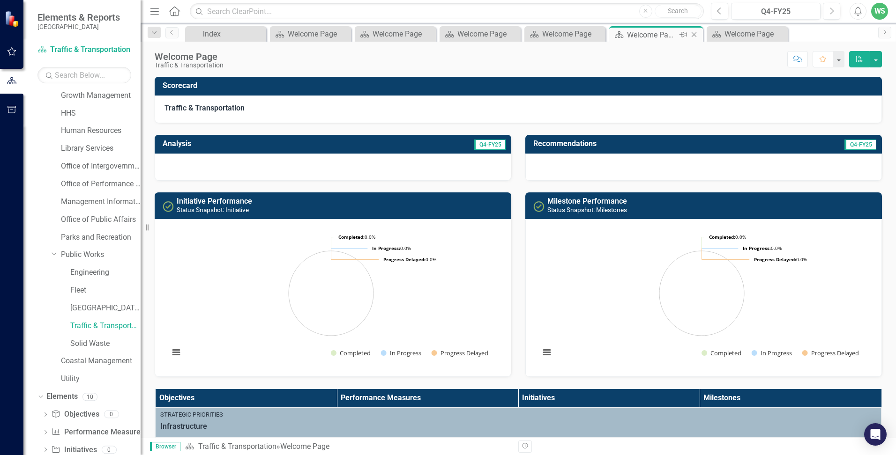
click at [692, 34] on icon "Close" at bounding box center [693, 34] width 9 height 7
click at [657, 34] on icon "Close" at bounding box center [659, 34] width 9 height 7
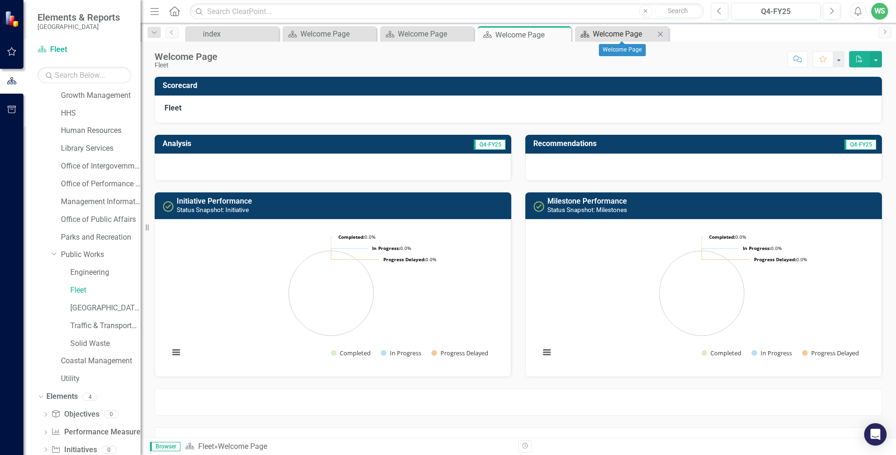
click at [632, 37] on div "Welcome Page" at bounding box center [624, 34] width 62 height 12
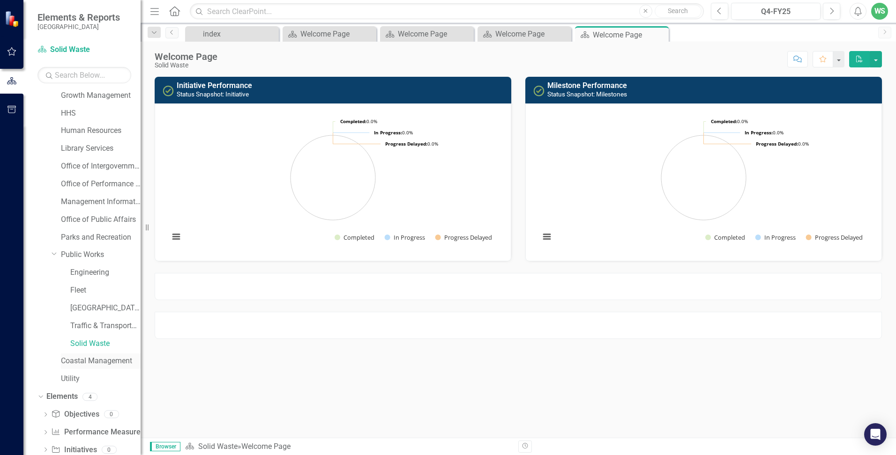
click at [82, 362] on link "Coastal Management" at bounding box center [101, 361] width 80 height 11
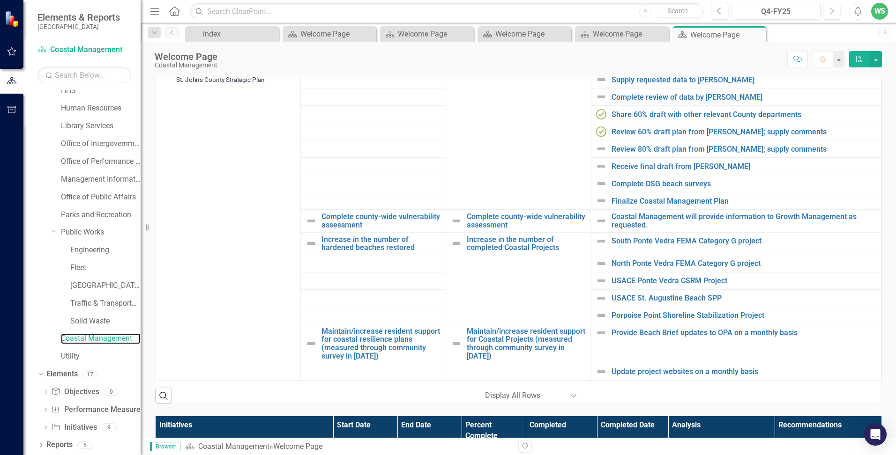
scroll to position [64, 0]
click at [71, 358] on link "Utility" at bounding box center [101, 356] width 80 height 11
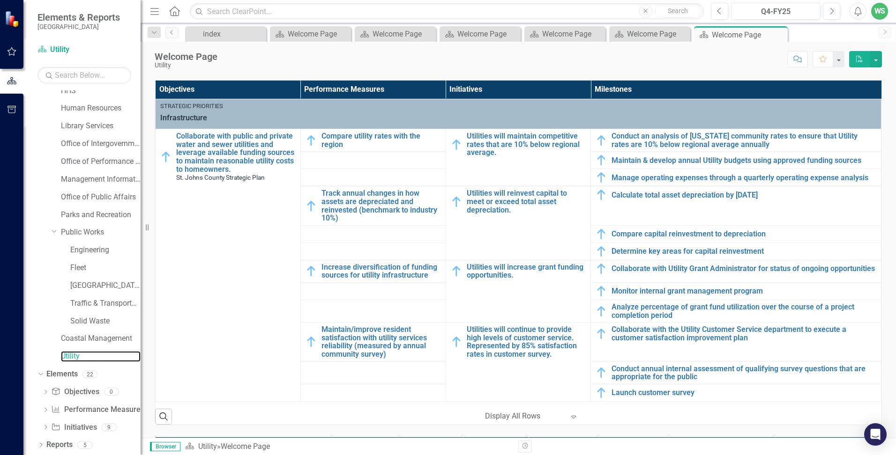
scroll to position [328, 0]
